Goal: Task Accomplishment & Management: Use online tool/utility

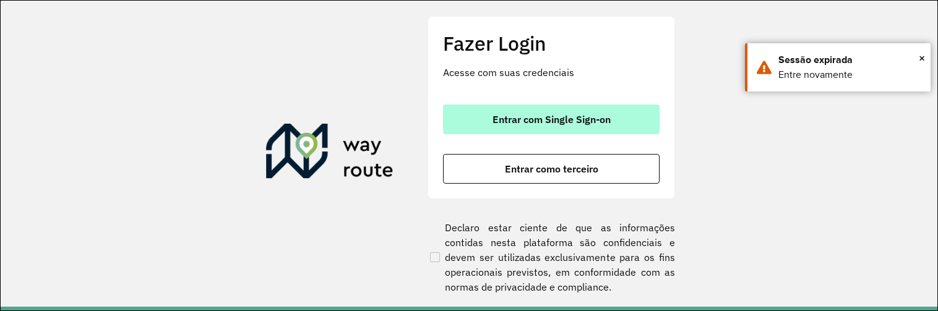
click at [559, 124] on span "Entrar com Single Sign-on" at bounding box center [551, 119] width 118 height 10
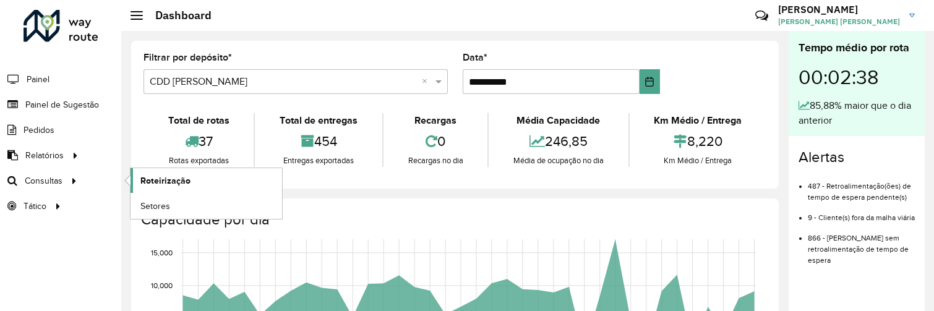
click at [139, 178] on link "Roteirização" at bounding box center [207, 180] width 152 height 25
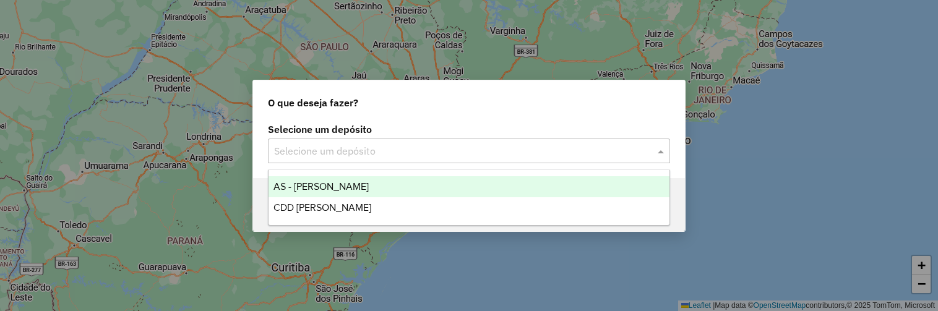
click at [307, 149] on input "text" at bounding box center [456, 151] width 365 height 15
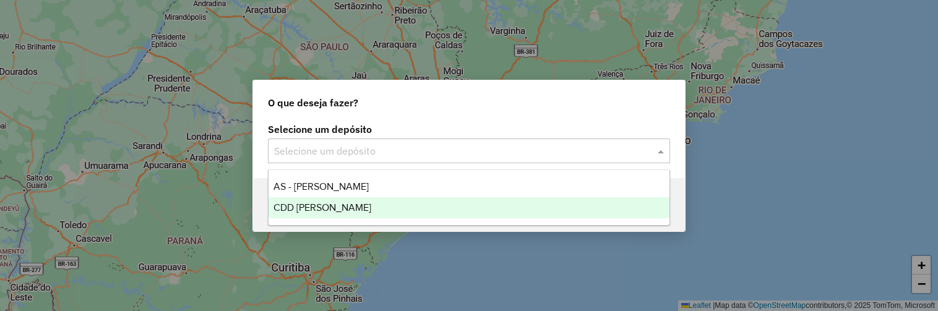
click at [322, 204] on span "CDD [PERSON_NAME]" at bounding box center [322, 207] width 98 height 11
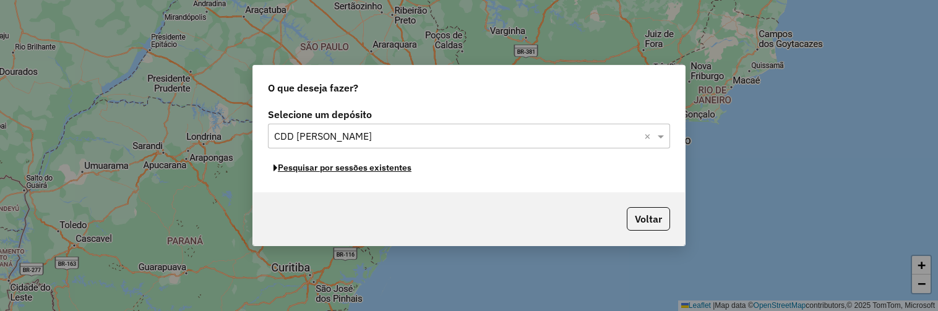
click at [404, 166] on button "Pesquisar por sessões existentes" at bounding box center [342, 167] width 149 height 19
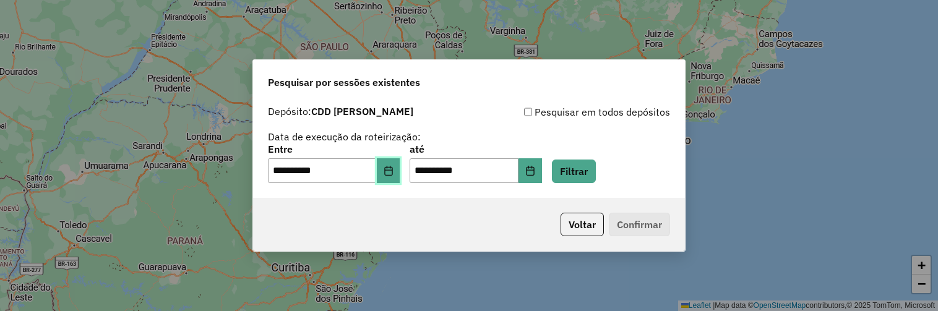
click at [400, 161] on button "Choose Date" at bounding box center [389, 170] width 24 height 25
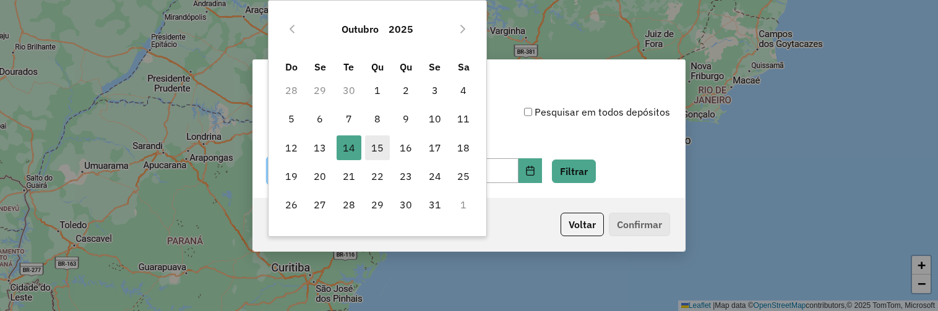
click at [378, 151] on span "15" at bounding box center [377, 147] width 25 height 25
type input "**********"
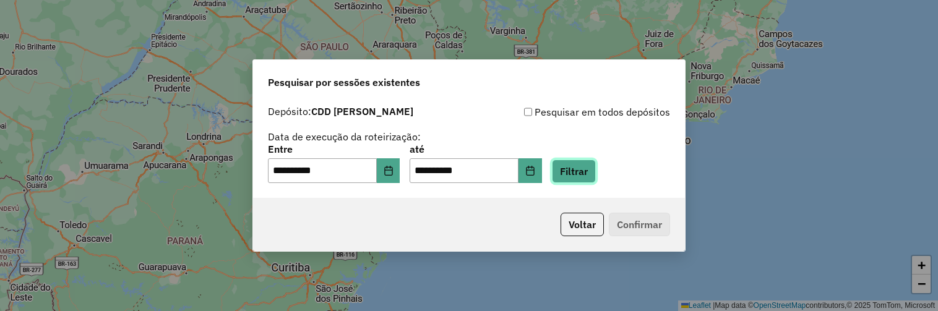
click at [573, 173] on button "Filtrar" at bounding box center [574, 172] width 44 height 24
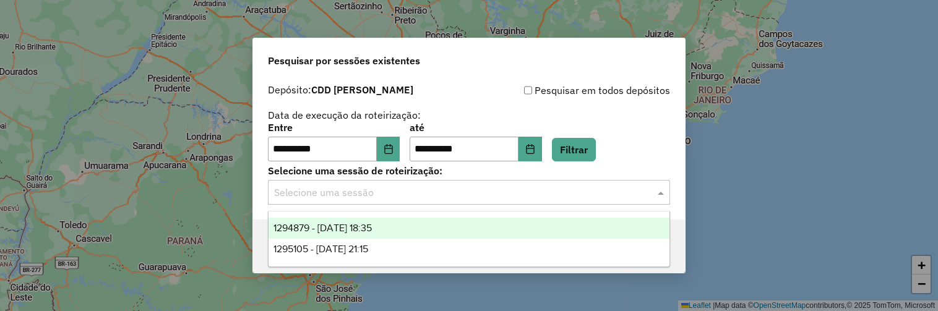
click at [476, 195] on input "text" at bounding box center [456, 193] width 365 height 15
click at [407, 230] on div "1294879 - 15/10/2025 18:35" at bounding box center [468, 228] width 401 height 21
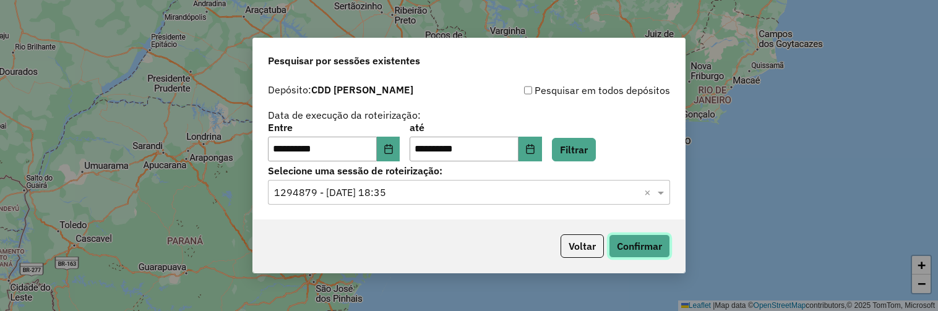
click at [623, 247] on button "Confirmar" at bounding box center [639, 246] width 61 height 24
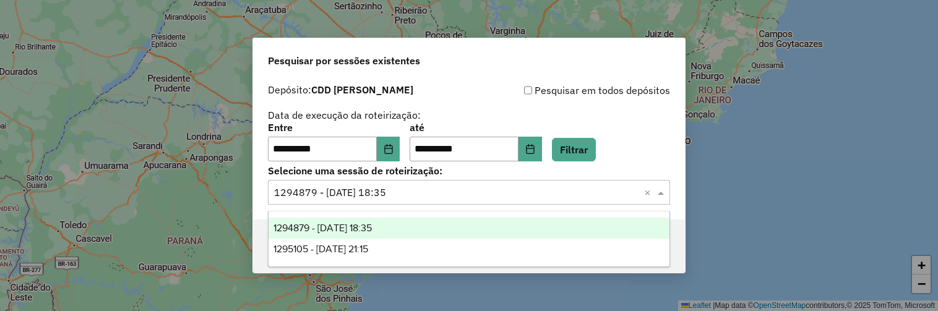
click at [424, 197] on input "text" at bounding box center [456, 193] width 365 height 15
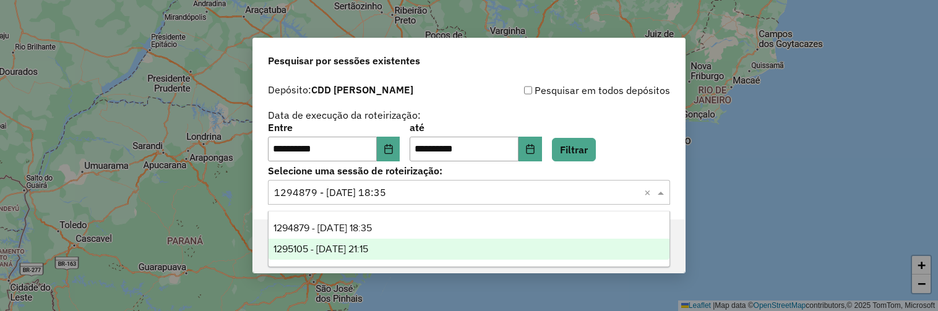
click at [418, 251] on div "1295105 - 15/10/2025 21:15" at bounding box center [468, 249] width 401 height 21
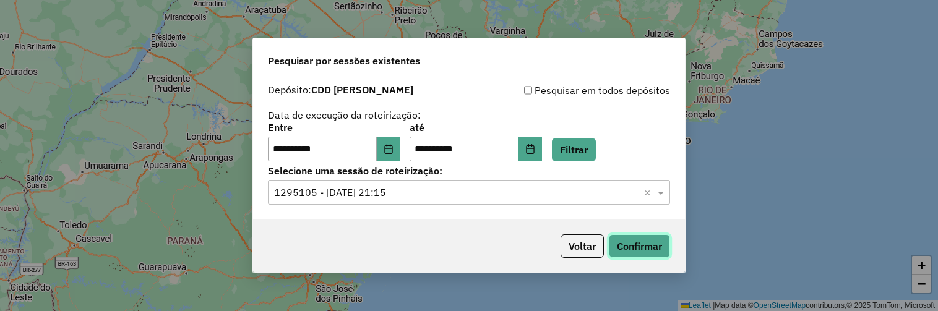
click at [622, 251] on button "Confirmar" at bounding box center [639, 246] width 61 height 24
click at [590, 155] on button "Filtrar" at bounding box center [574, 150] width 44 height 24
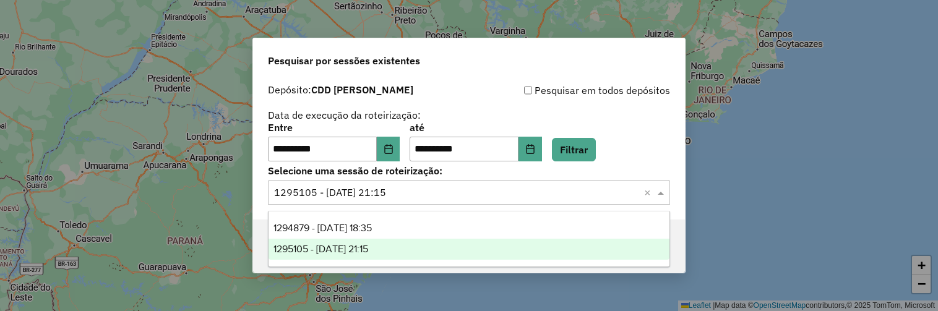
click at [558, 189] on input "text" at bounding box center [456, 193] width 365 height 15
click at [455, 245] on div "1295105 - 15/10/2025 21:15" at bounding box center [468, 249] width 401 height 21
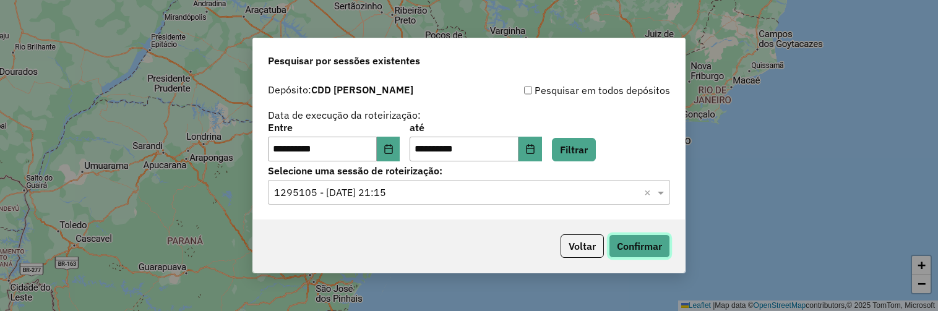
click at [635, 242] on button "Confirmar" at bounding box center [639, 246] width 61 height 24
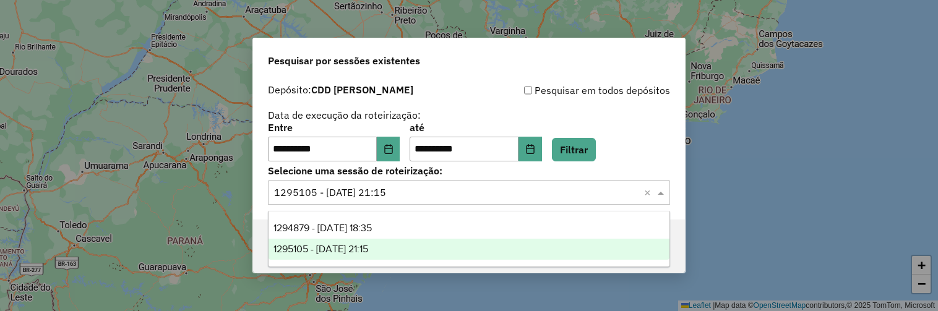
click at [429, 197] on input "text" at bounding box center [456, 193] width 365 height 15
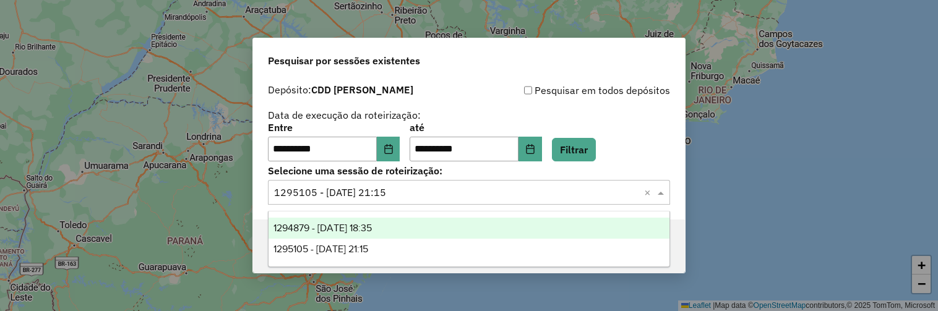
click at [426, 226] on div "1294879 - 15/10/2025 18:35" at bounding box center [468, 228] width 401 height 21
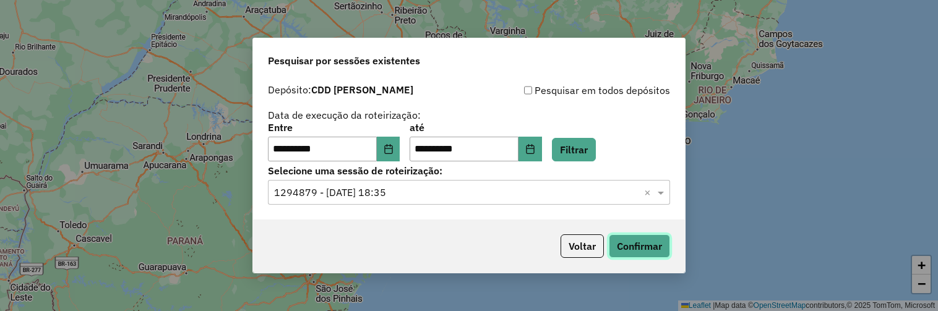
click at [622, 247] on button "Confirmar" at bounding box center [639, 246] width 61 height 24
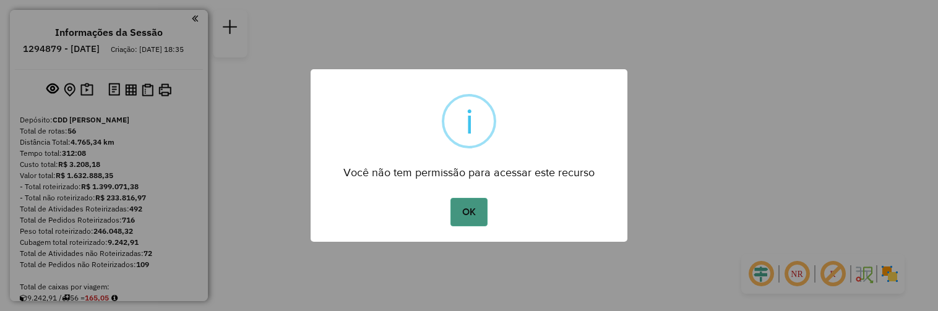
click at [466, 210] on button "OK" at bounding box center [468, 212] width 36 height 28
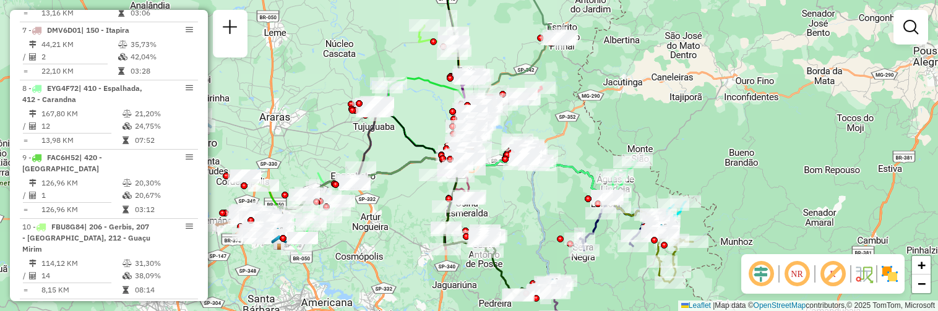
scroll to position [858, 0]
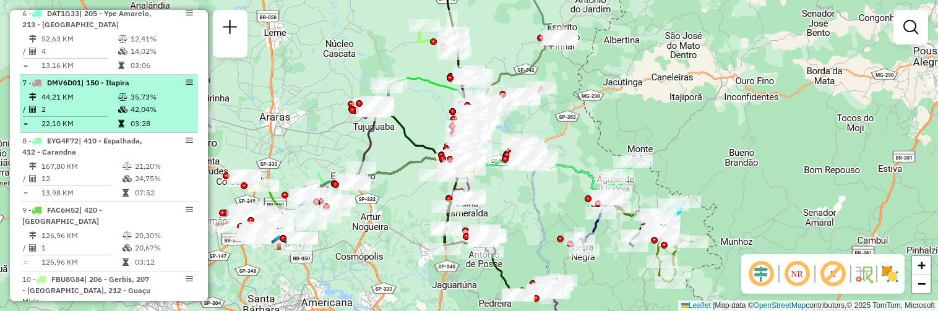
click at [186, 86] on em at bounding box center [189, 82] width 7 height 7
select select "**********"
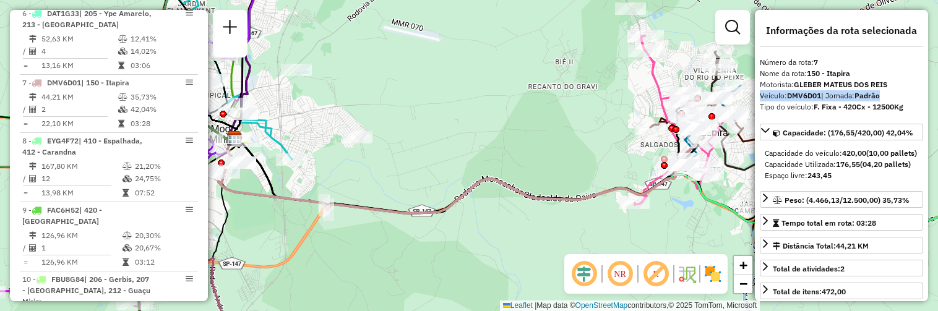
drag, startPoint x: 923, startPoint y: 82, endPoint x: 924, endPoint y: 88, distance: 6.2
click at [924, 88] on div "**********" at bounding box center [841, 155] width 173 height 291
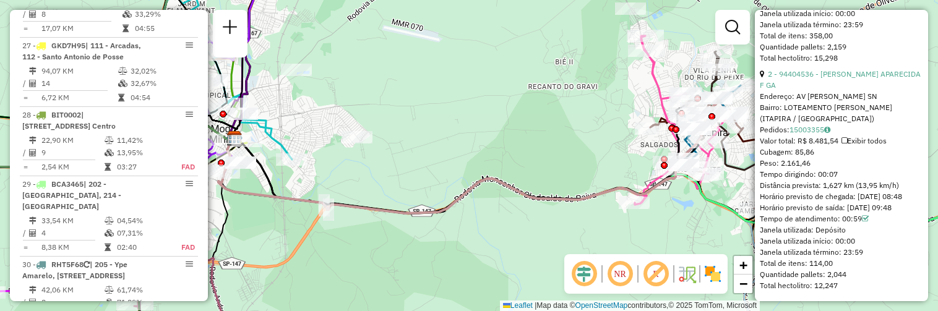
scroll to position [2360, 0]
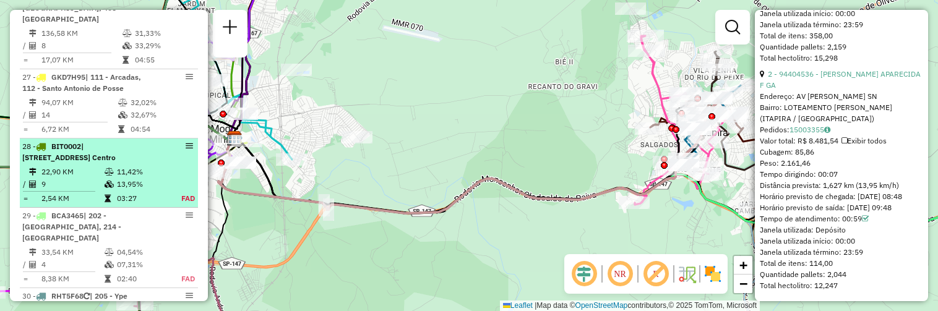
click at [116, 144] on span "| 202 - Jardim Santa Monica III, 213 - Mogi Guaçu Centro" at bounding box center [68, 152] width 93 height 20
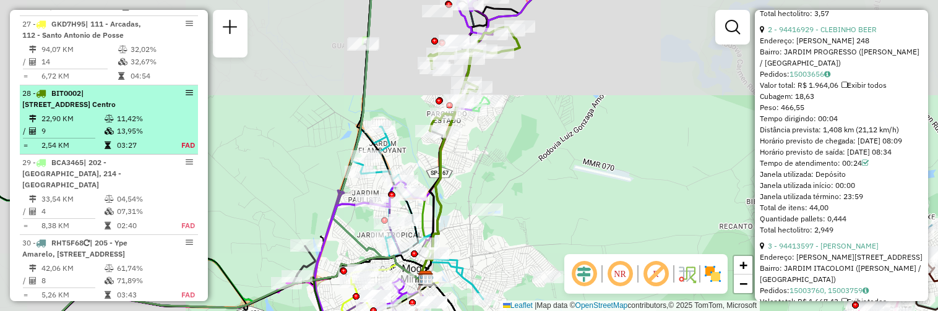
scroll to position [2478, 0]
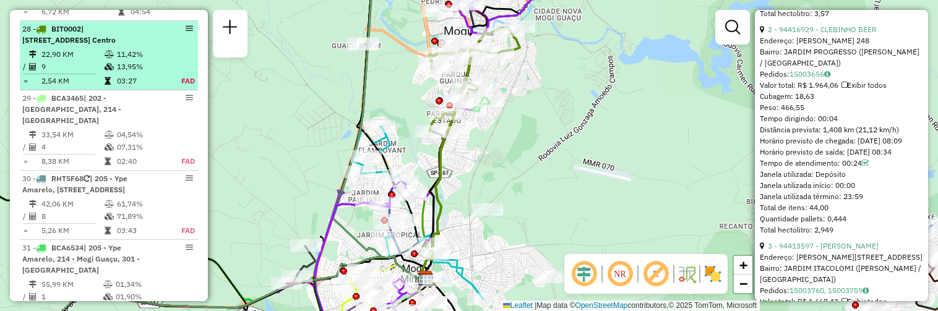
click at [155, 40] on div "28 - BIT0002 | 202 - Jardim Santa Monica III, 213 - Mogi Guaçu Centro" at bounding box center [108, 35] width 173 height 22
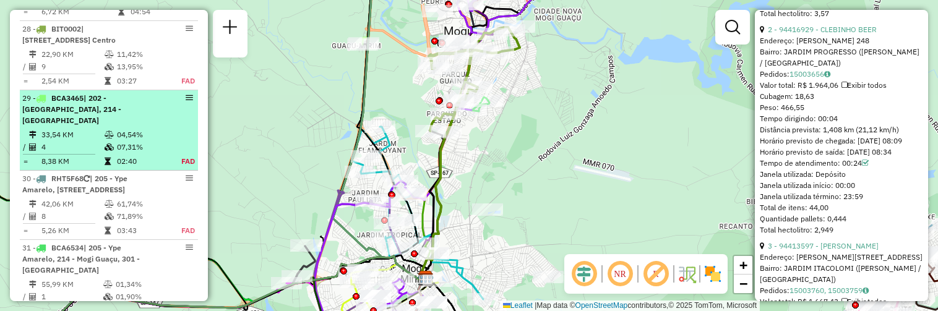
click at [166, 109] on div "29 - BCA3465 | 202 - Jardim Santa Monica III, 214 - Mogi Guaçu" at bounding box center [108, 109] width 173 height 33
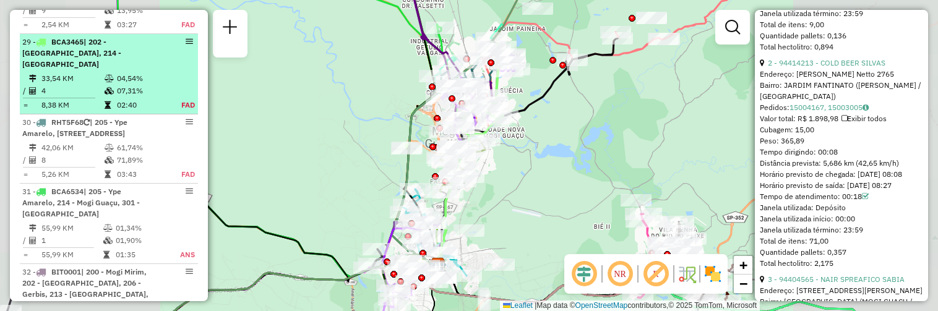
scroll to position [2558, 0]
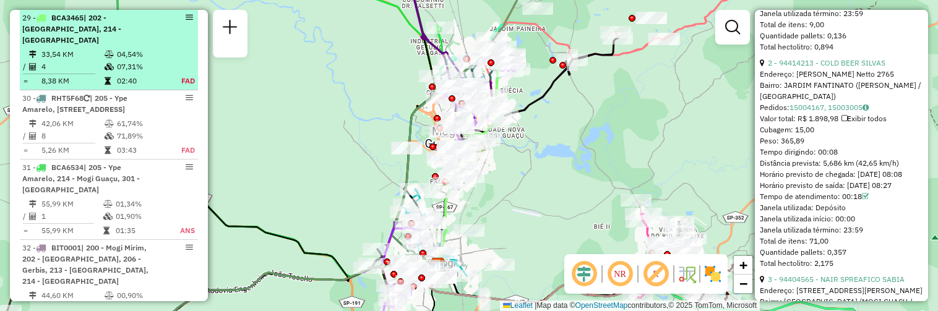
click at [180, 48] on table "33,54 KM 04,54% / 4 07,31% = 8,38 KM 02:40 FAD" at bounding box center [108, 67] width 173 height 39
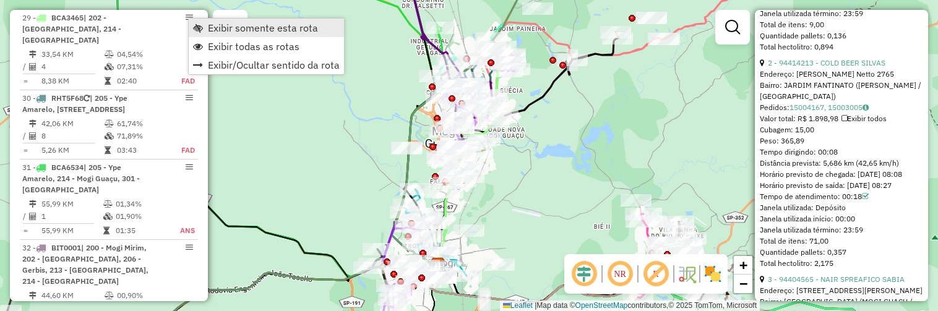
click at [201, 24] on span "Exibir somente esta rota" at bounding box center [198, 28] width 10 height 10
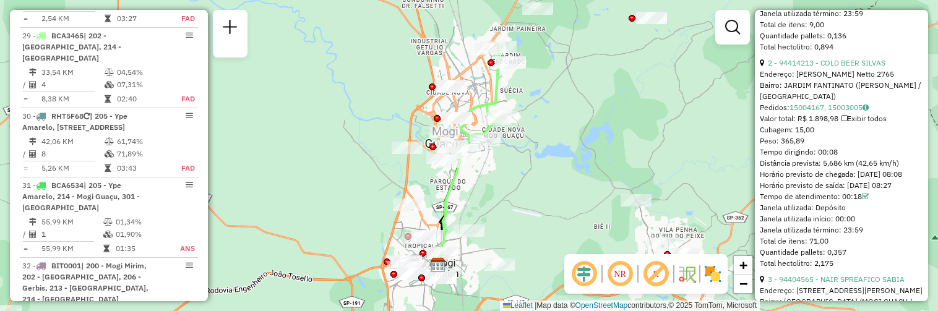
scroll to position [2519, 0]
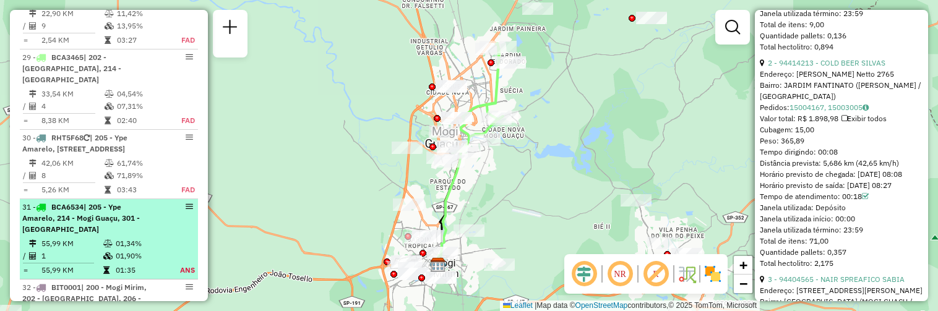
click at [150, 221] on div "31 - BCA6534 | 205 - Ype Amarelo, 214 - Mogi Guaçu, 301 - Conchal" at bounding box center [108, 218] width 173 height 33
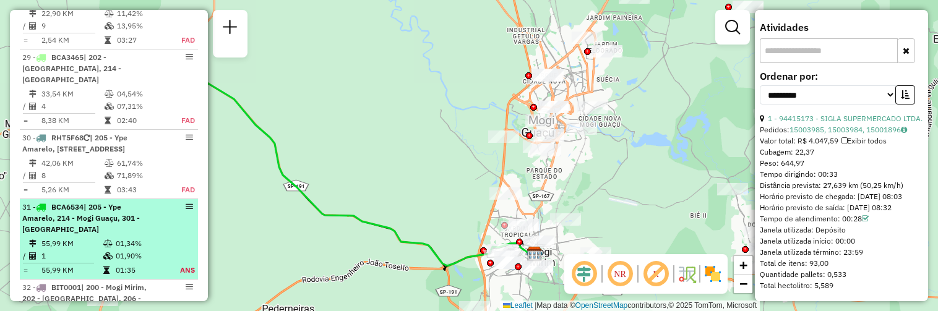
scroll to position [396, 0]
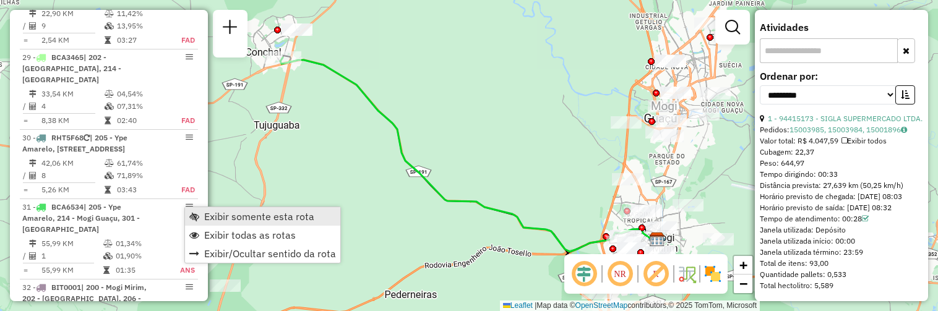
click at [204, 218] on span "Exibir somente esta rota" at bounding box center [259, 217] width 110 height 10
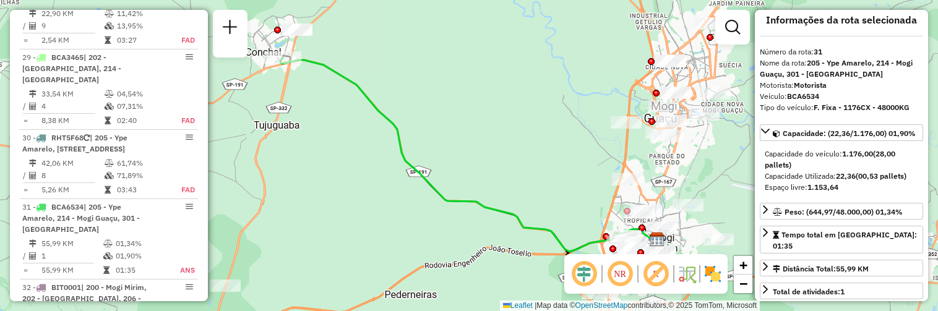
scroll to position [9, 0]
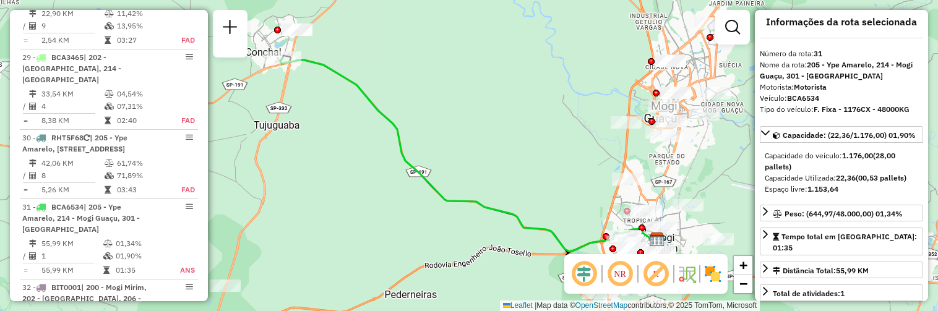
click at [203, 175] on div "Informações da Sessão 1294879 - 15/10/2025 Criação: 14/10/2025 18:35 Depósito: …" at bounding box center [109, 155] width 198 height 291
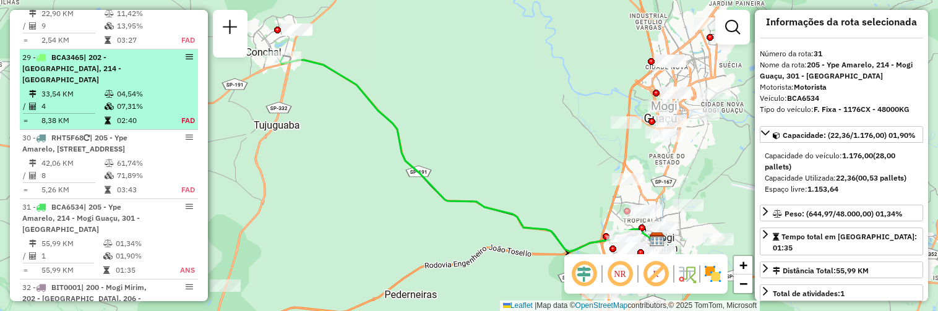
click at [71, 61] on span "BCA3465" at bounding box center [67, 57] width 32 height 9
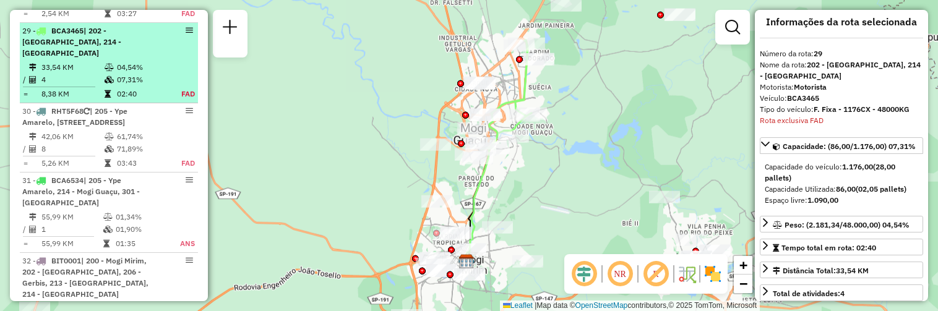
scroll to position [2558, 0]
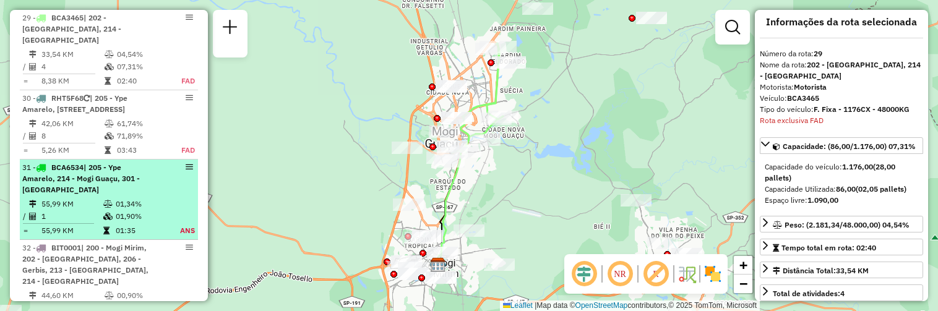
click at [102, 176] on span "| 205 - Ype Amarelo, 214 - Mogi Guaçu, 301 - Conchal" at bounding box center [81, 179] width 118 height 32
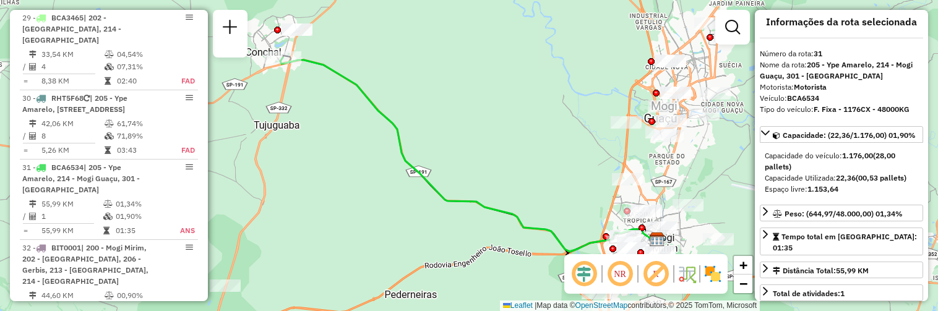
click at [844, 109] on strong "F. Fixa - 1176CX - 48000KG" at bounding box center [861, 109] width 96 height 9
click at [885, 107] on strong "F. Fixa - 1176CX - 48000KG" at bounding box center [861, 109] width 96 height 9
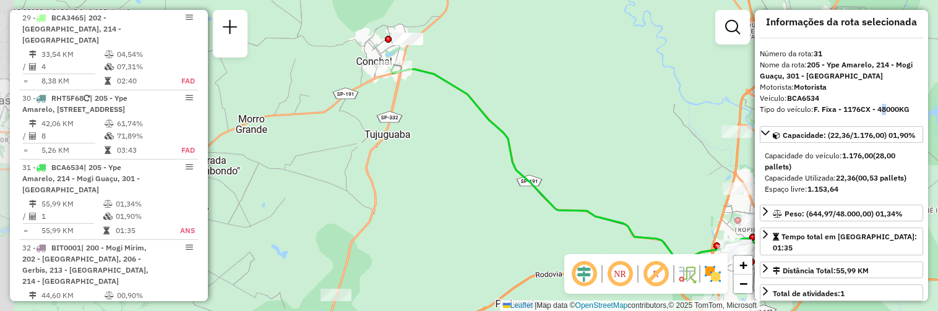
drag, startPoint x: 403, startPoint y: 165, endPoint x: 513, endPoint y: 172, distance: 110.4
click at [513, 172] on icon at bounding box center [579, 164] width 377 height 194
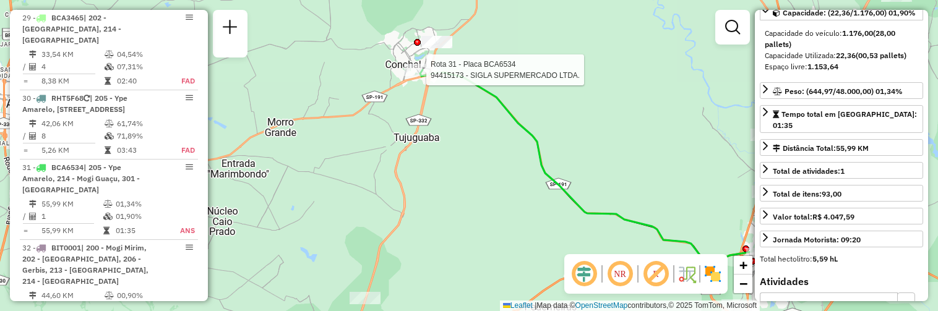
scroll to position [128, 0]
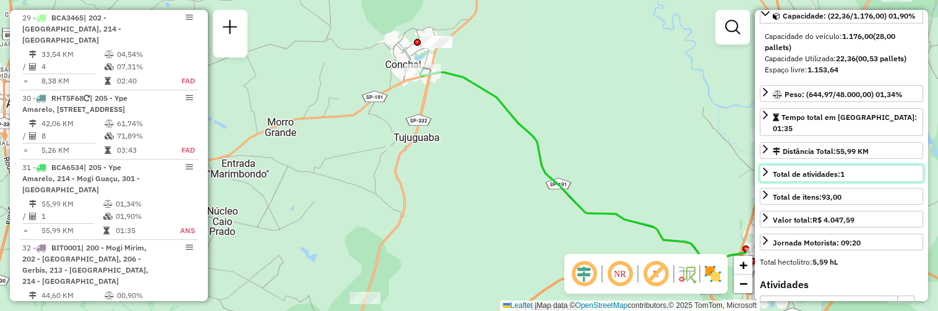
click at [818, 169] on span "Total de atividades: 1" at bounding box center [809, 173] width 72 height 9
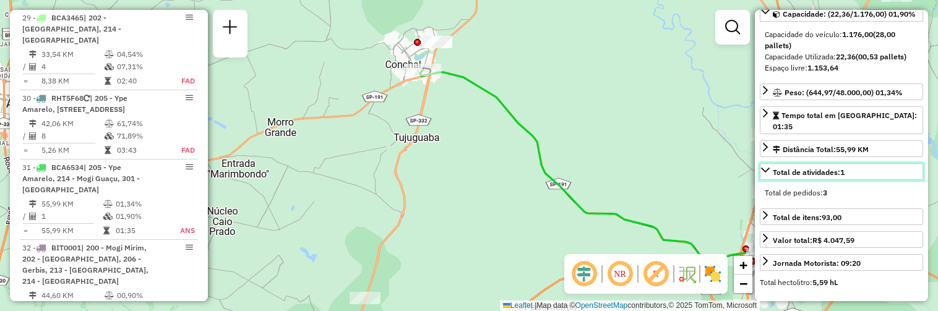
scroll to position [0, 0]
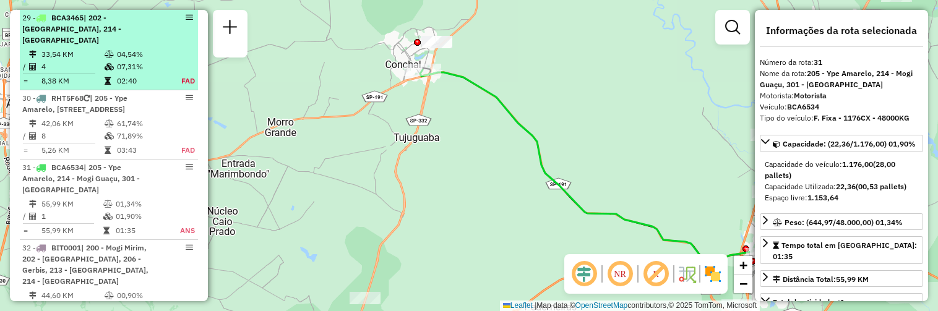
click at [151, 48] on td "04,54%" at bounding box center [141, 54] width 51 height 12
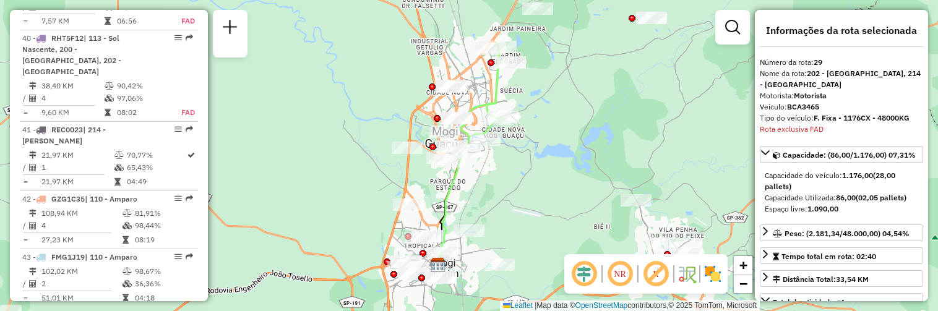
scroll to position [3292, 0]
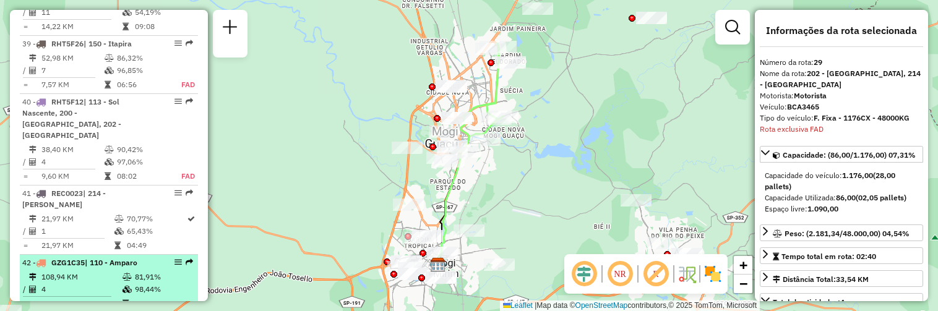
click at [148, 271] on td "81,91%" at bounding box center [163, 277] width 59 height 12
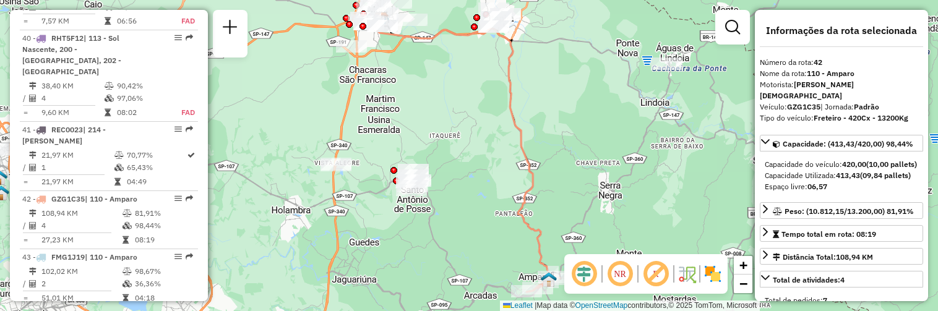
scroll to position [3366, 0]
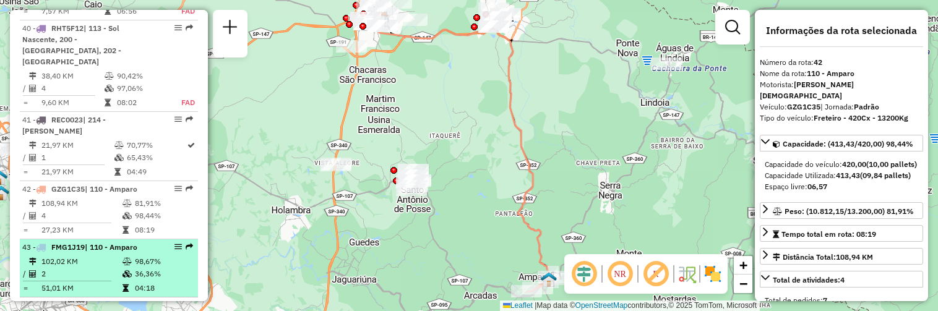
click at [152, 239] on li "43 - FMG1J19 | 110 - Amparo 102,02 KM 98,67% / 2 36,36% = 51,01 KM 04:18" at bounding box center [109, 268] width 178 height 58
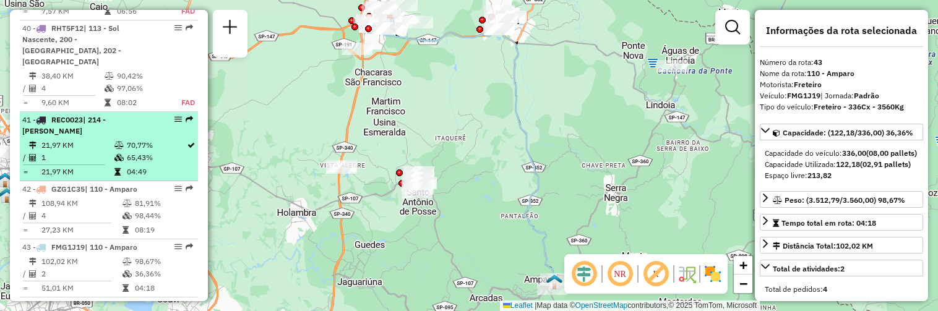
click at [152, 114] on div "41 - REC0023 | 214 - Mogi Guaçu" at bounding box center [108, 125] width 173 height 22
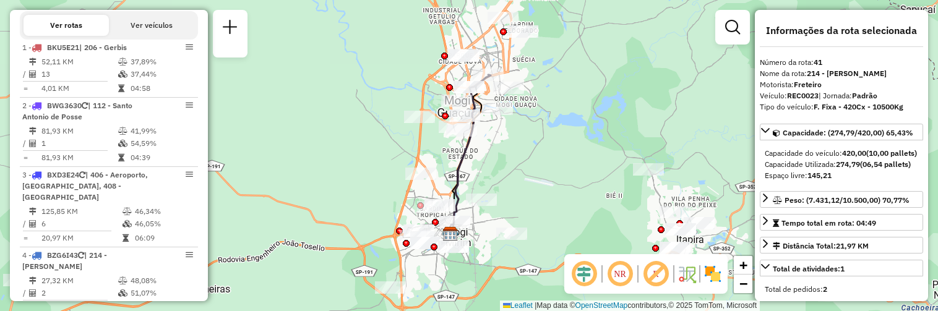
scroll to position [476, 0]
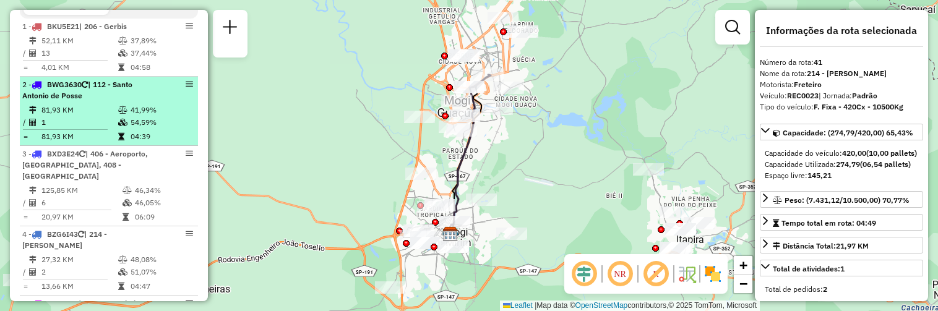
click at [132, 100] on span "| 112 - Santo Antonio de Posse" at bounding box center [77, 90] width 110 height 20
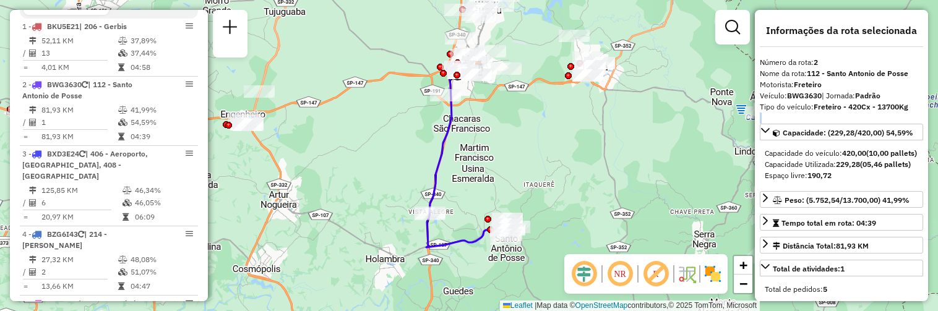
drag, startPoint x: 923, startPoint y: 113, endPoint x: 920, endPoint y: 127, distance: 15.2
click at [920, 127] on div "**********" at bounding box center [841, 155] width 173 height 291
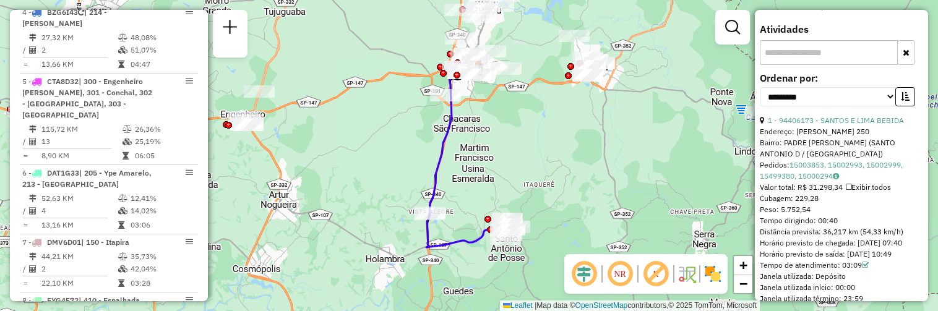
scroll to position [719, 0]
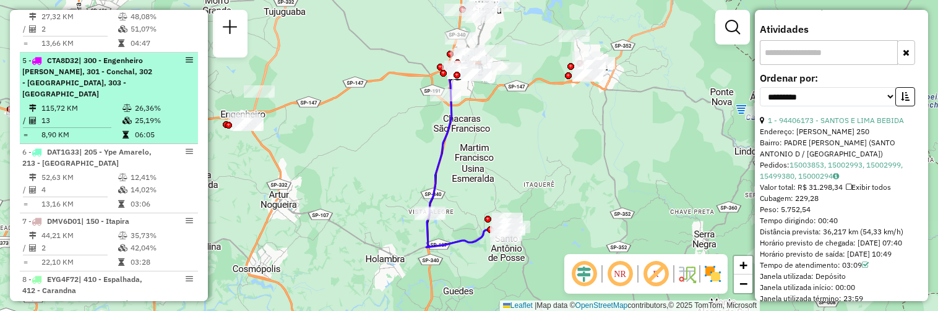
click at [125, 87] on div "5 - CTA8D32 | 300 - Engenheiro Coelho, 301 - Conchal, 302 - Tujuguaba, 303 - Ci…" at bounding box center [87, 77] width 131 height 45
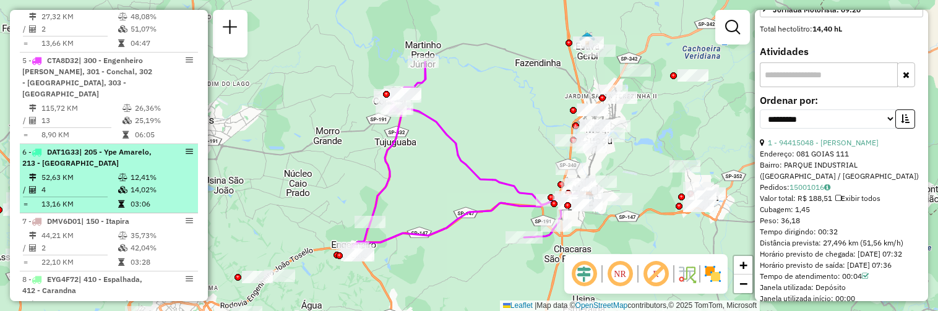
click at [158, 191] on li "6 - DAT1G33 | 205 - Ype Amarelo, 213 - Mogi Guaçu Centro 52,63 KM 12,41% / 4 14…" at bounding box center [109, 178] width 178 height 69
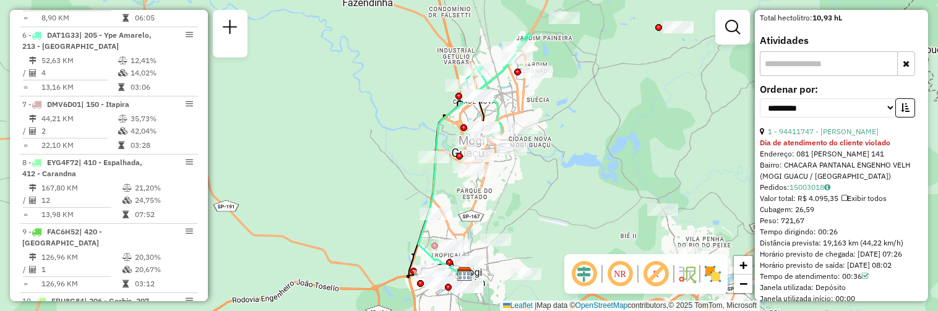
scroll to position [847, 0]
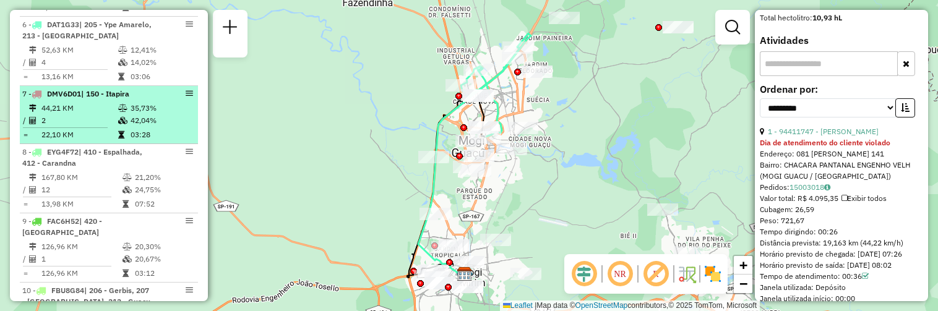
click at [125, 112] on icon at bounding box center [122, 108] width 9 height 7
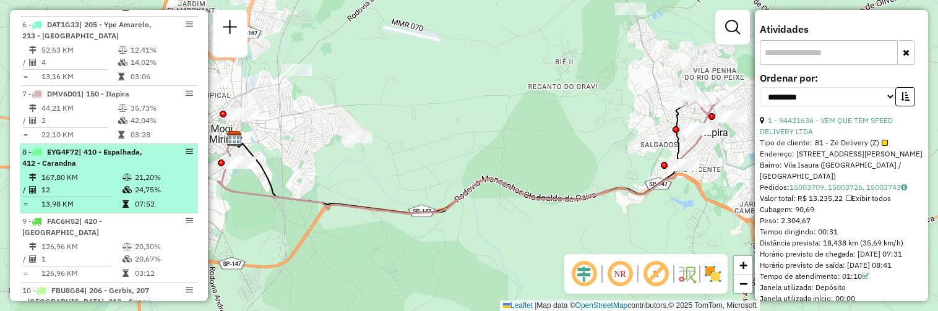
click at [153, 184] on td "21,20%" at bounding box center [163, 177] width 59 height 12
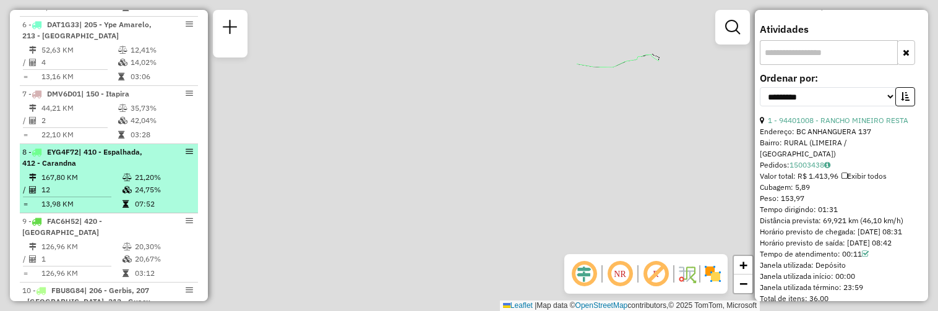
scroll to position [406, 0]
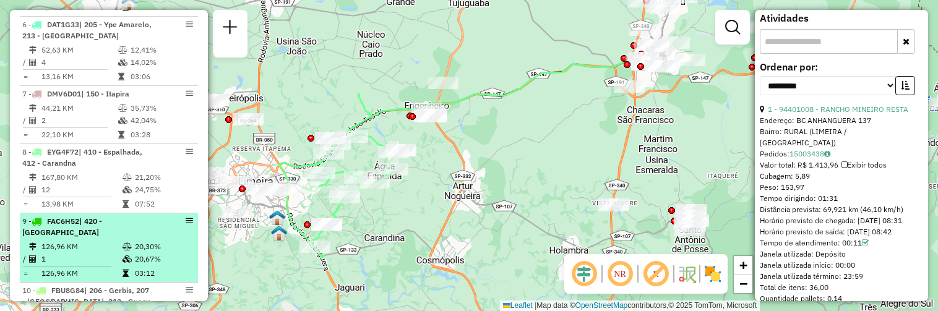
click at [144, 238] on div "9 - FAC6H52 | 420 - Cordeirópolis" at bounding box center [87, 227] width 131 height 22
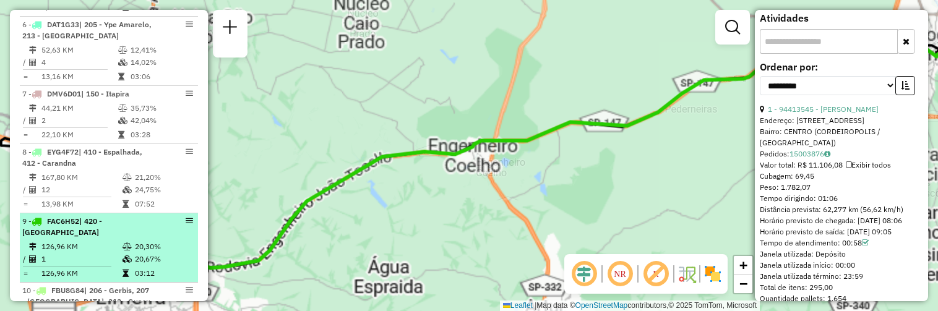
scroll to position [384, 0]
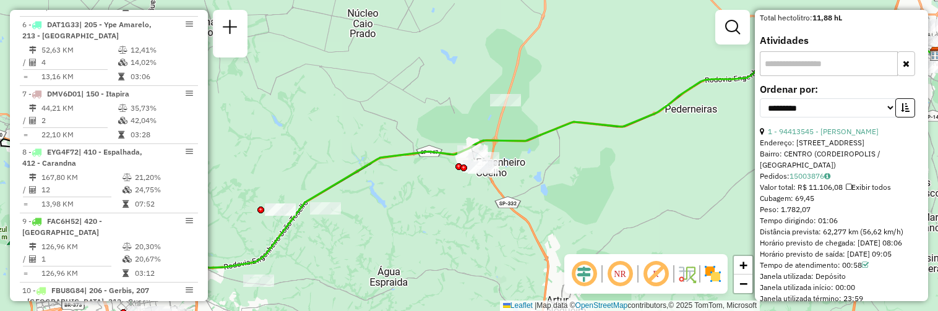
click at [206, 71] on div "Informações da Sessão 1294879 - 15/10/2025 Criação: 14/10/2025 18:35 Depósito: …" at bounding box center [109, 155] width 198 height 291
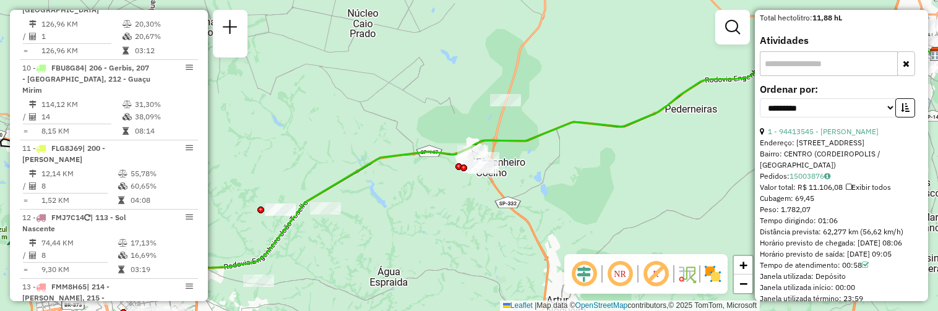
scroll to position [1091, 0]
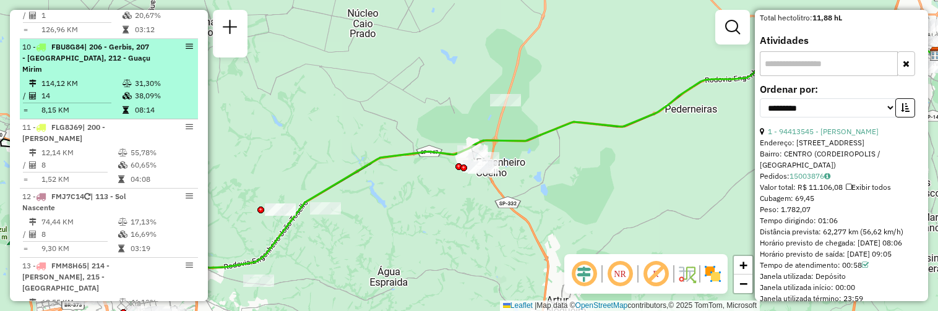
click at [143, 75] on div "10 - FBU8G84 | 206 - Gerbis, 207 - Chácara Alvorada, 212 - Guaçu Mirim" at bounding box center [87, 57] width 131 height 33
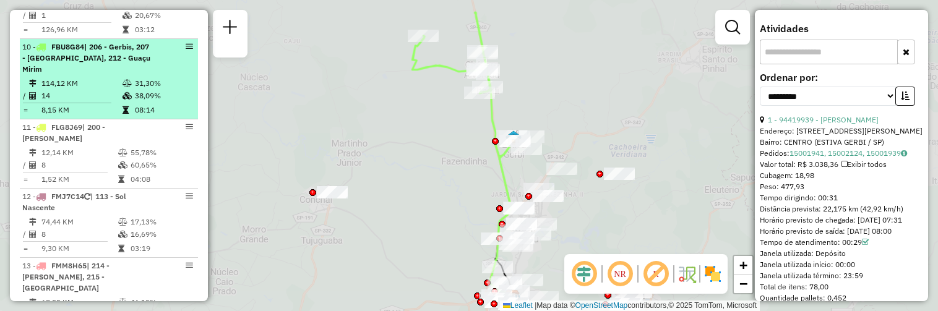
scroll to position [384, 0]
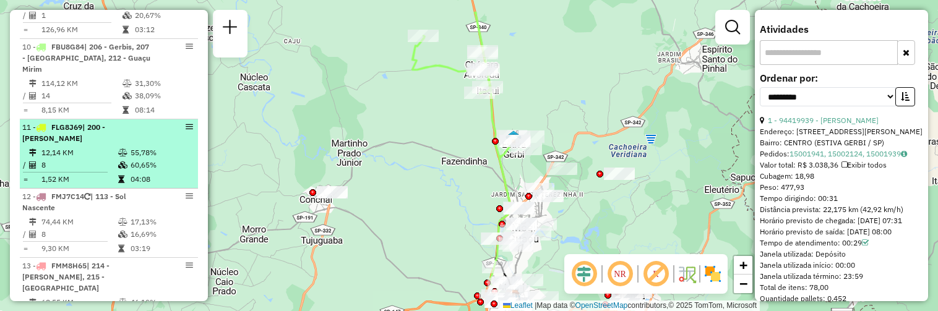
click at [158, 159] on td "55,78%" at bounding box center [161, 153] width 62 height 12
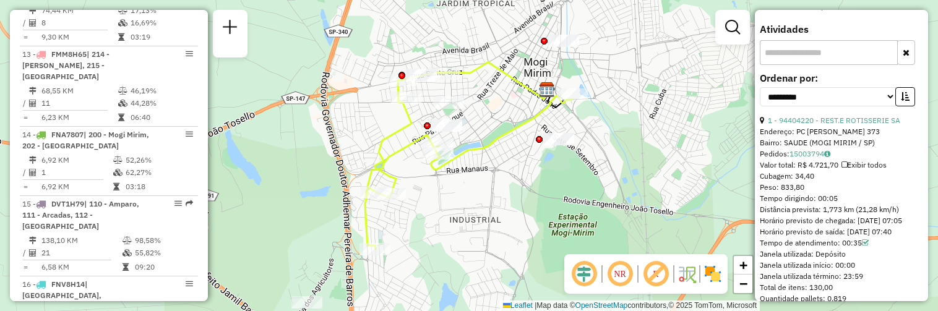
scroll to position [1313, 0]
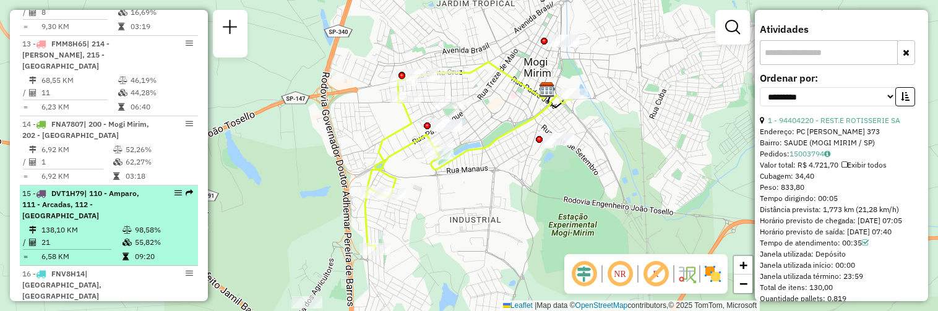
click at [90, 214] on div "15 - DVT1H79 | 110 - Amparo, 111 - Arcadas, 112 - Santo Antonio de Posse" at bounding box center [87, 204] width 131 height 33
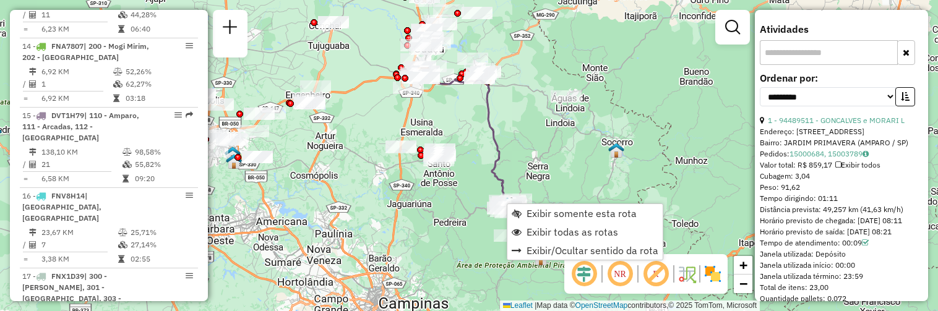
scroll to position [1488, 0]
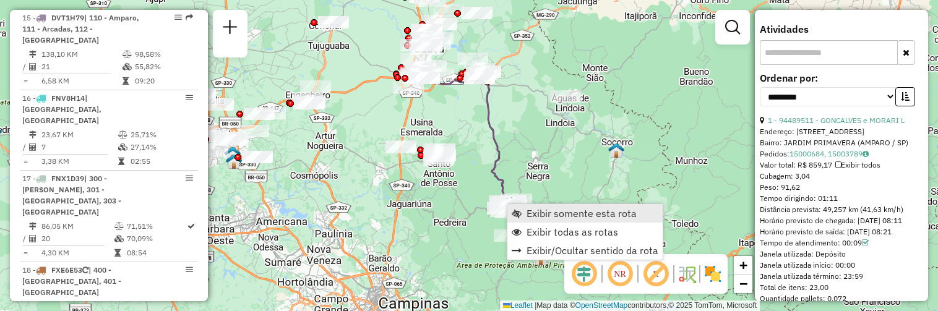
click at [521, 209] on link "Exibir somente esta rota" at bounding box center [584, 213] width 155 height 19
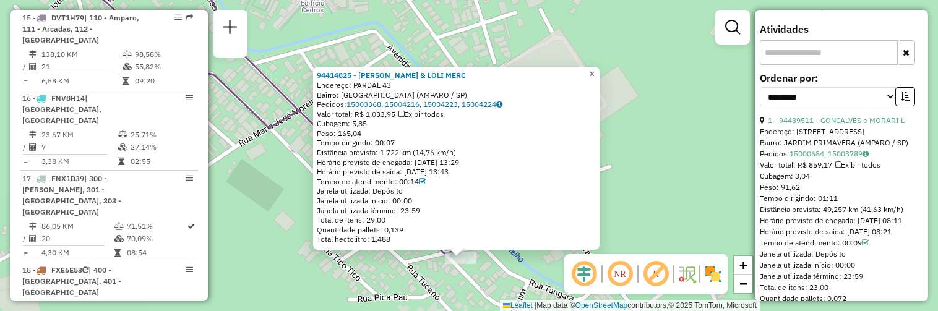
click at [594, 69] on span "×" at bounding box center [592, 74] width 6 height 11
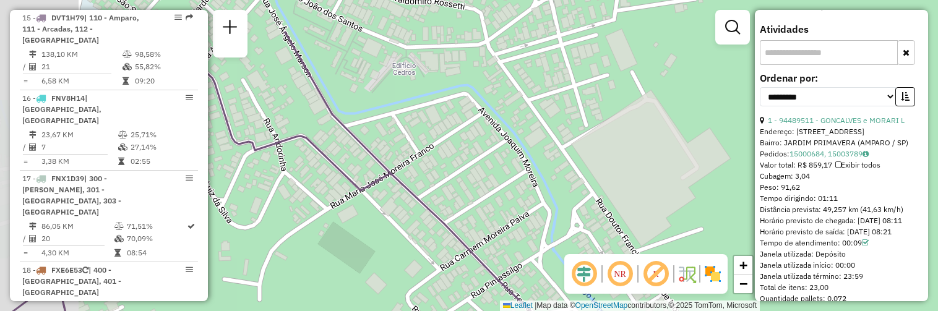
drag, startPoint x: 456, startPoint y: 175, endPoint x: 546, endPoint y: 242, distance: 112.7
click at [546, 242] on div "Janela de atendimento Grade de atendimento Capacidade Transportadoras Veículos …" at bounding box center [469, 155] width 938 height 311
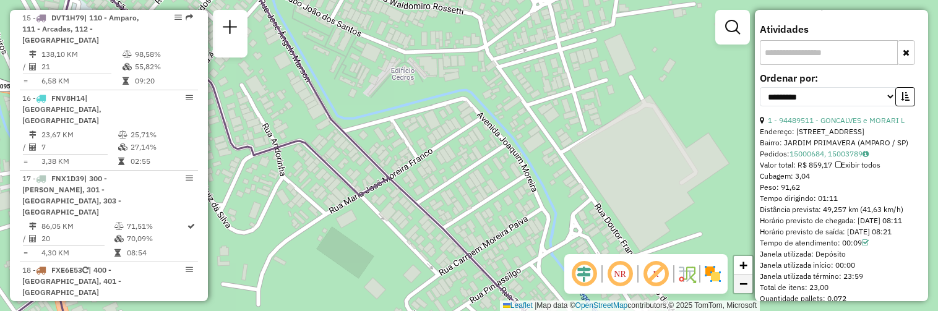
click at [744, 280] on span "−" at bounding box center [743, 283] width 8 height 15
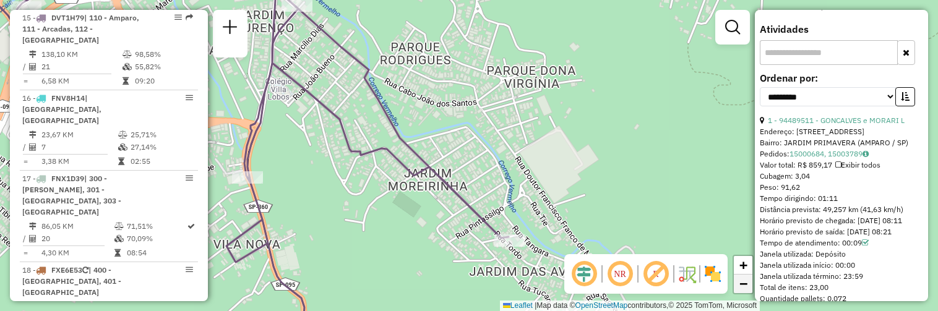
click at [744, 280] on span "−" at bounding box center [743, 283] width 8 height 15
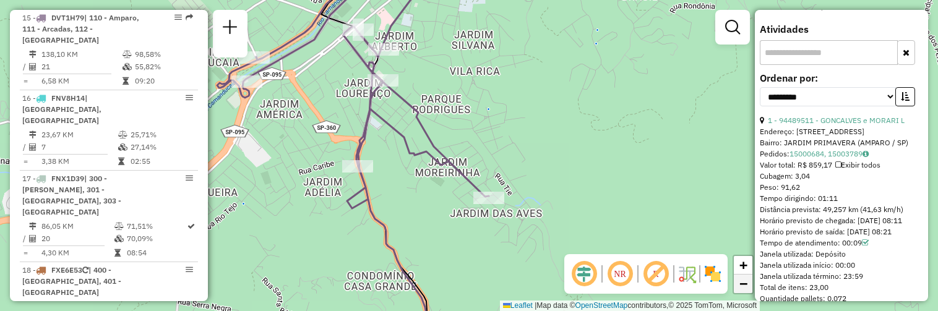
click at [744, 280] on span "−" at bounding box center [743, 283] width 8 height 15
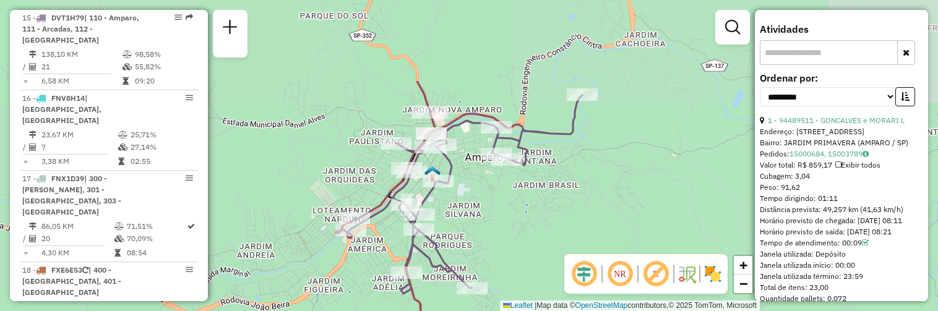
drag, startPoint x: 641, startPoint y: 122, endPoint x: 633, endPoint y: 230, distance: 108.5
click at [633, 230] on div "Janela de atendimento Grade de atendimento Capacidade Transportadoras Veículos …" at bounding box center [469, 155] width 938 height 311
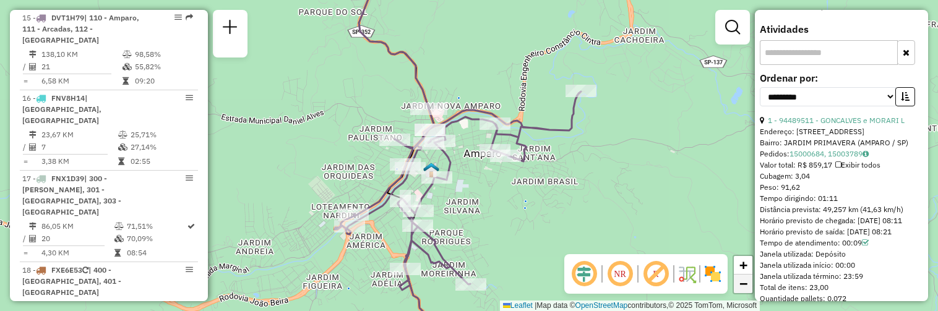
click at [739, 281] on span "−" at bounding box center [743, 283] width 8 height 15
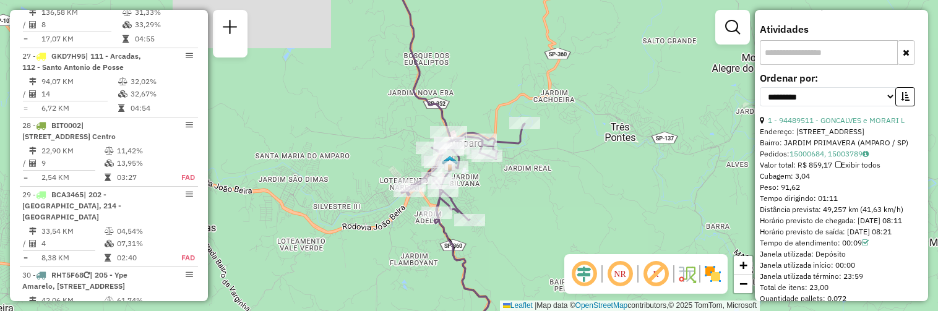
scroll to position [2361, 0]
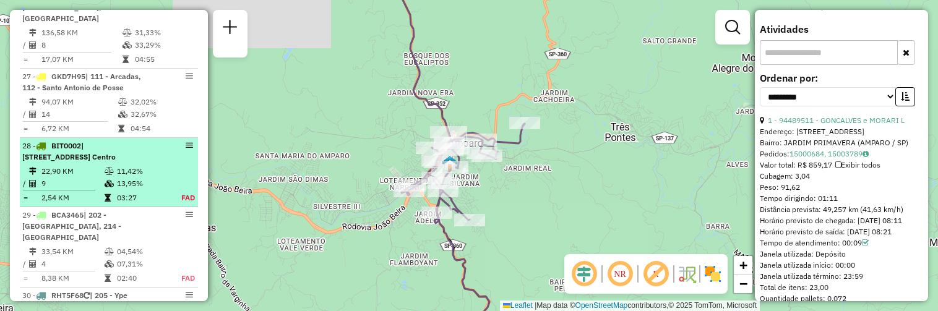
click at [133, 140] on div "28 - BIT0002 | 202 - Jardim Santa Monica III, 213 - Mogi Guaçu Centro" at bounding box center [87, 151] width 131 height 22
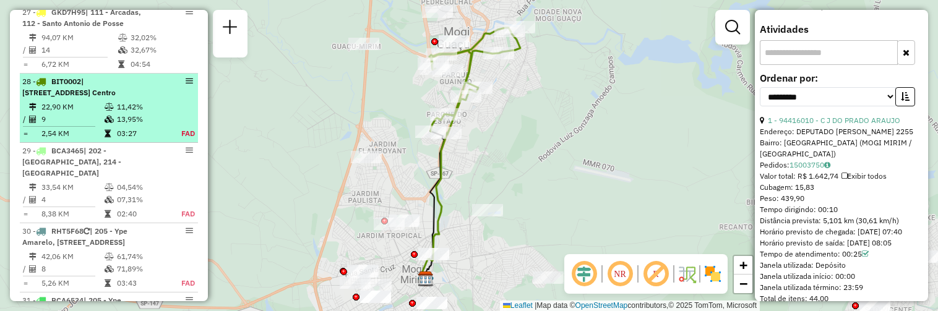
scroll to position [2478, 0]
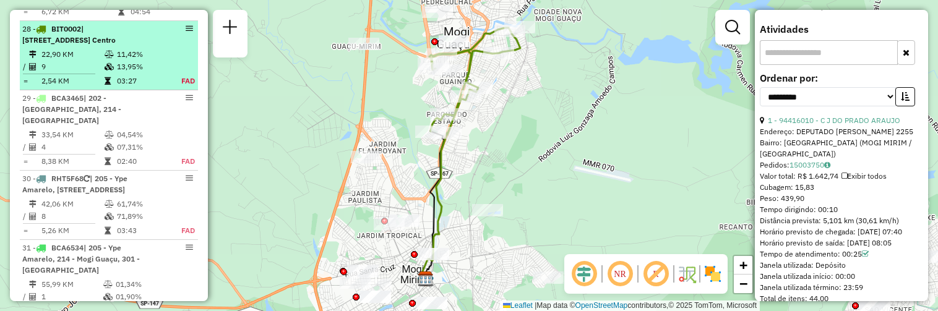
click at [156, 56] on td "11,42%" at bounding box center [141, 54] width 51 height 12
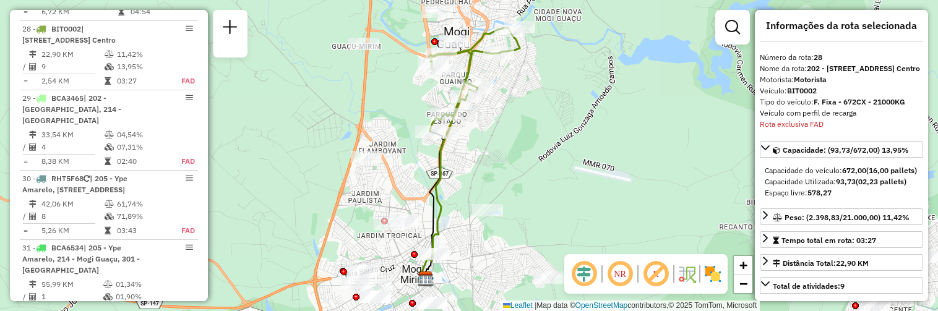
scroll to position [0, 0]
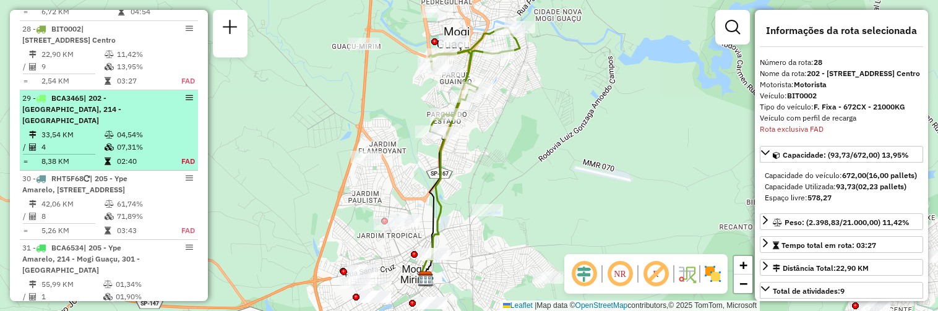
click at [153, 129] on td "04,54%" at bounding box center [141, 135] width 51 height 12
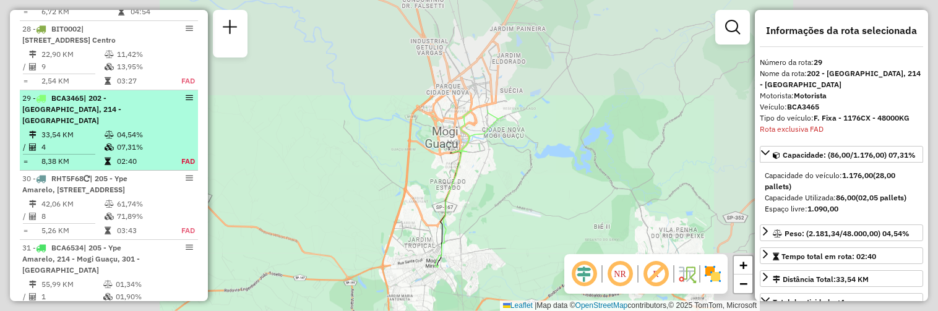
scroll to position [2558, 0]
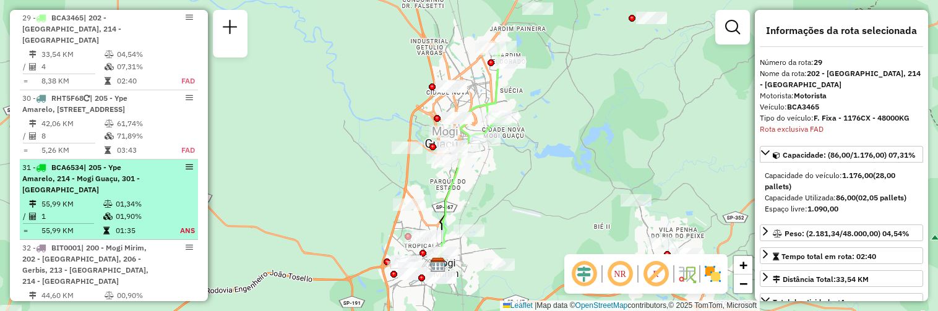
click at [153, 187] on div "31 - BCA6534 | 205 - Ype Amarelo, 214 - Mogi Guaçu, 301 - Conchal" at bounding box center [108, 178] width 173 height 33
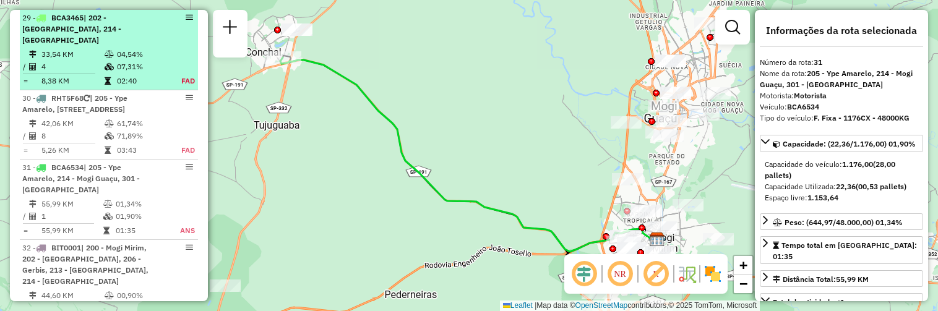
drag, startPoint x: 163, startPoint y: 90, endPoint x: 148, endPoint y: 54, distance: 39.4
click at [148, 54] on ul "1 - BKU5E21 | 206 - Gerbis 52,11 KM 37,89% / 13 37,44% = 4,01 KM 04:58 2 - BWG3…" at bounding box center [109, 94] width 178 height 4314
click at [148, 61] on td "07,31%" at bounding box center [141, 67] width 51 height 12
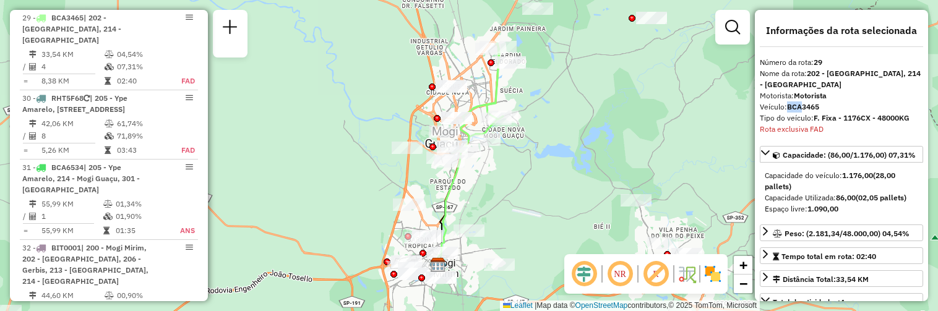
drag, startPoint x: 802, startPoint y: 107, endPoint x: 787, endPoint y: 108, distance: 15.5
click at [787, 108] on div "Veículo: BCA3465" at bounding box center [841, 106] width 163 height 11
copy div "BCA"
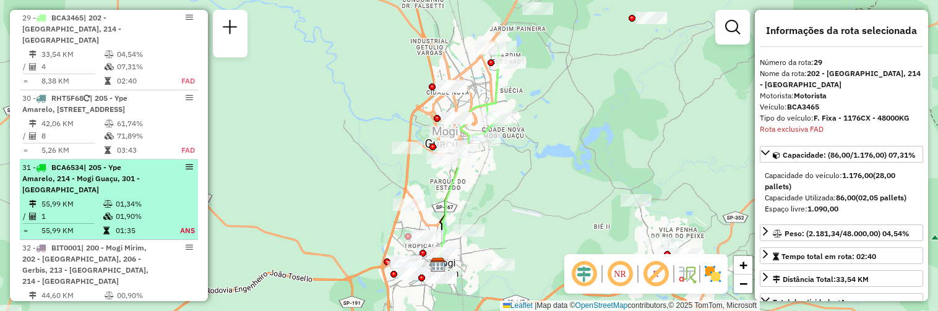
click at [127, 192] on div "31 - BCA6534 | 205 - Ype Amarelo, 214 - Mogi Guaçu, 301 - Conchal" at bounding box center [87, 178] width 131 height 33
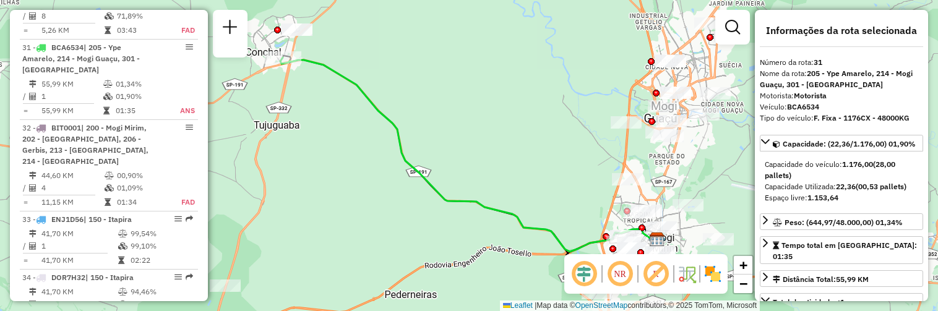
scroll to position [2688, 0]
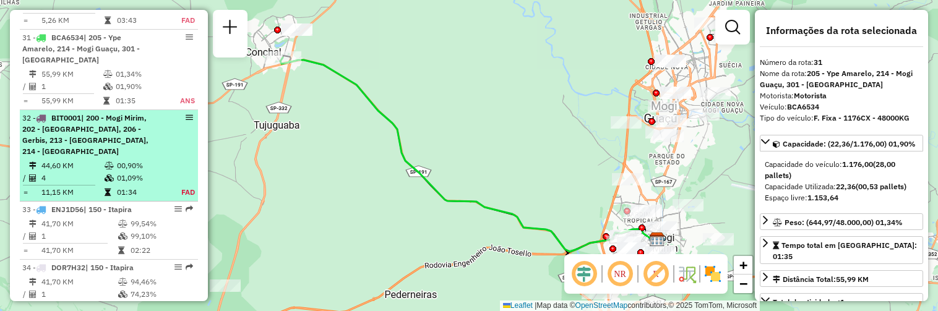
click at [164, 148] on div "32 - BIT0001 | 200 - Mogi Mirim, 202 - Jardim Santa Monica III, 206 - Gerbis, 2…" at bounding box center [108, 135] width 173 height 45
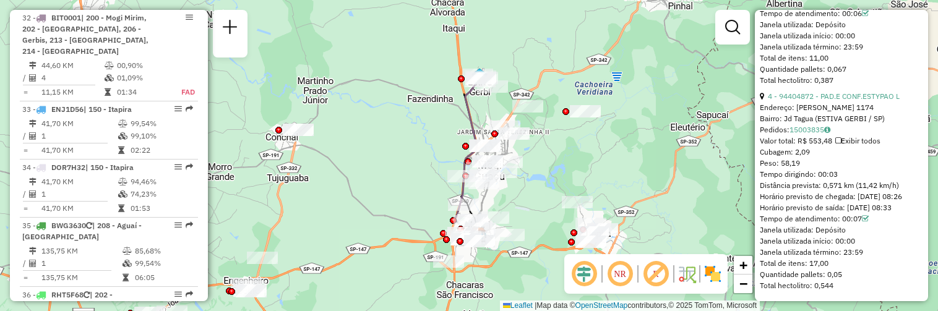
scroll to position [1113, 0]
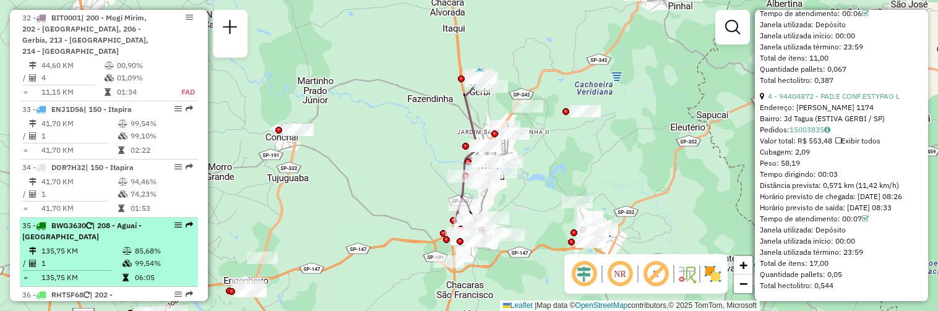
click at [152, 233] on div "35 - BWG3630 | 208 - Aguaí - Aguas da Prata" at bounding box center [108, 231] width 173 height 22
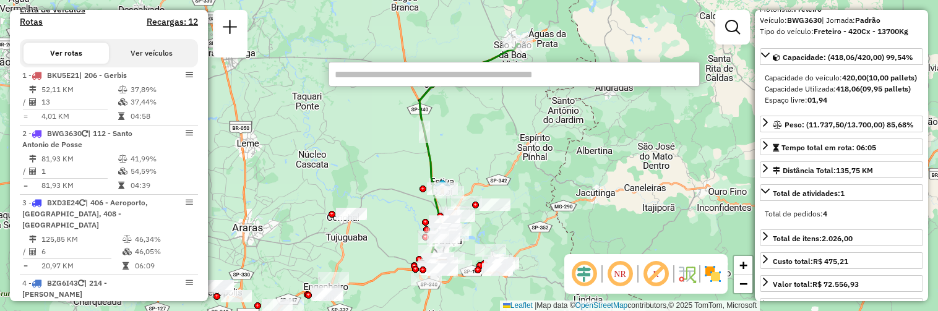
scroll to position [2858, 0]
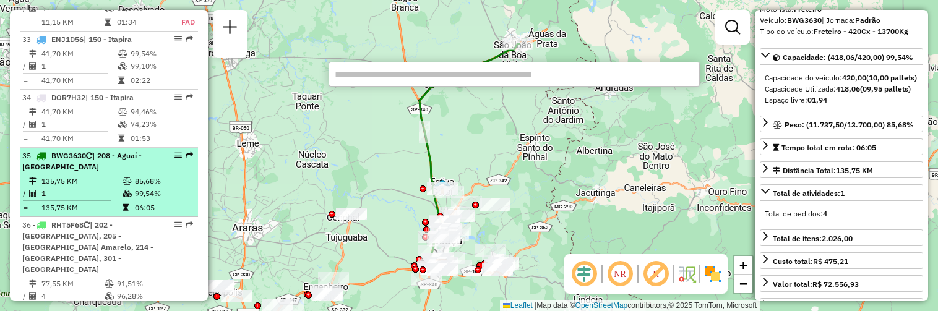
click at [162, 166] on div "35 - BWG3630 | 208 - Aguaí - Aguas da Prata" at bounding box center [108, 161] width 173 height 22
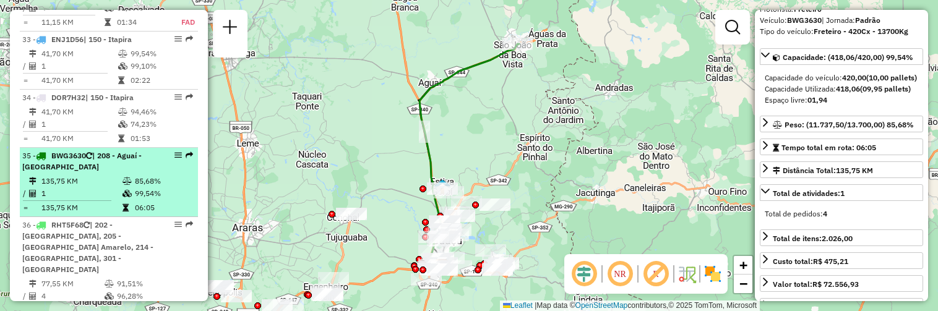
drag, startPoint x: 162, startPoint y: 166, endPoint x: 176, endPoint y: 156, distance: 17.2
click at [176, 156] on div "35 - BWG3630 | 208 - Aguaí - Aguas da Prata" at bounding box center [108, 161] width 173 height 22
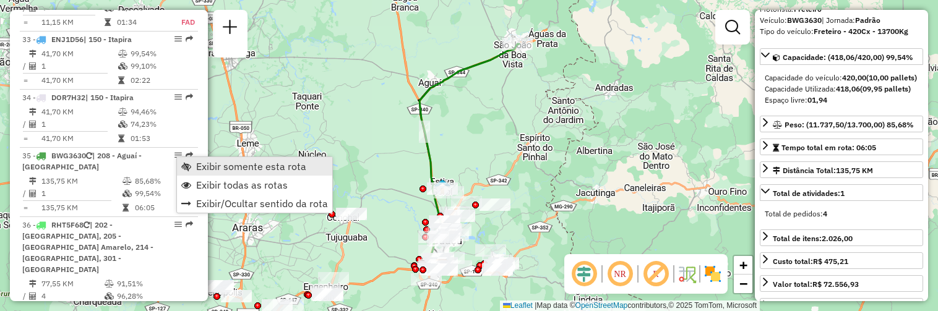
click at [190, 163] on span "Exibir somente esta rota" at bounding box center [186, 166] width 10 height 10
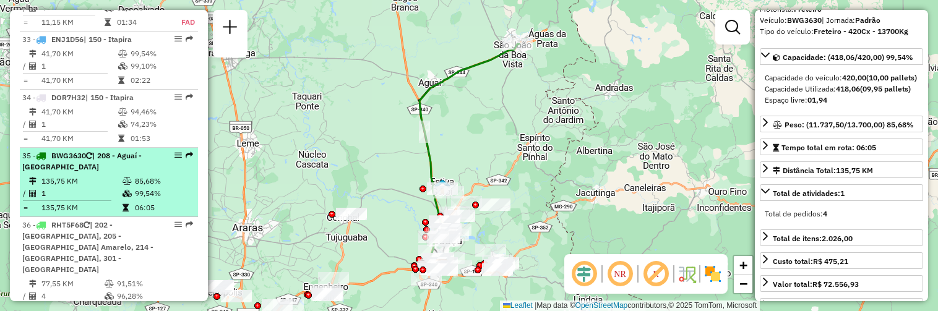
click at [174, 180] on td "85,68%" at bounding box center [163, 181] width 59 height 12
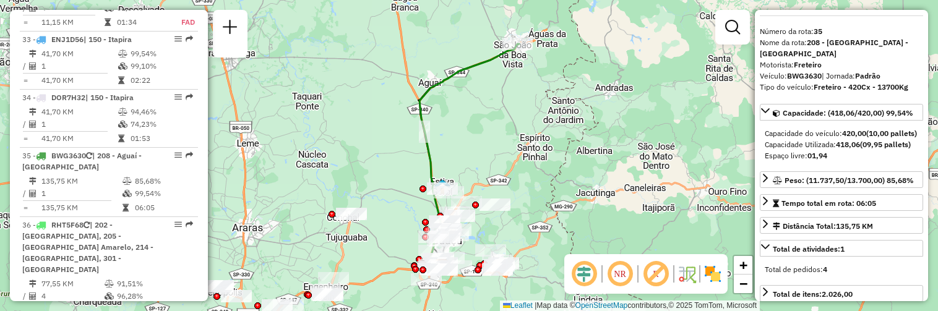
scroll to position [0, 0]
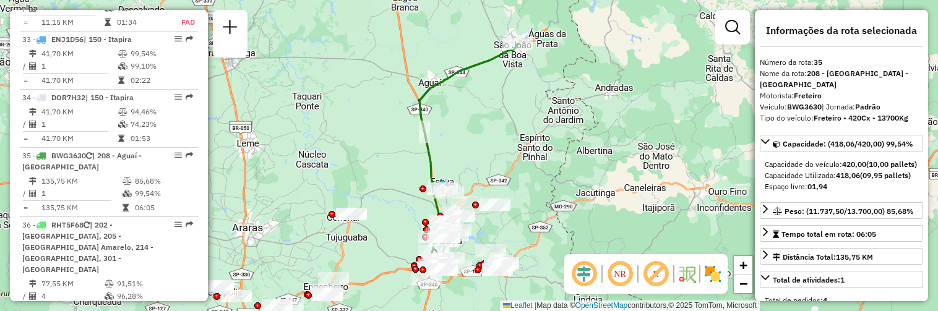
click at [919, 90] on div "Motorista: Freteiro" at bounding box center [841, 95] width 163 height 11
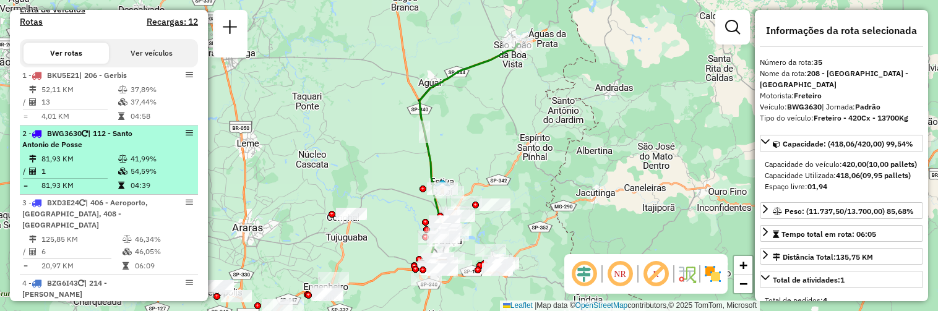
click at [158, 178] on td "54,59%" at bounding box center [161, 171] width 62 height 12
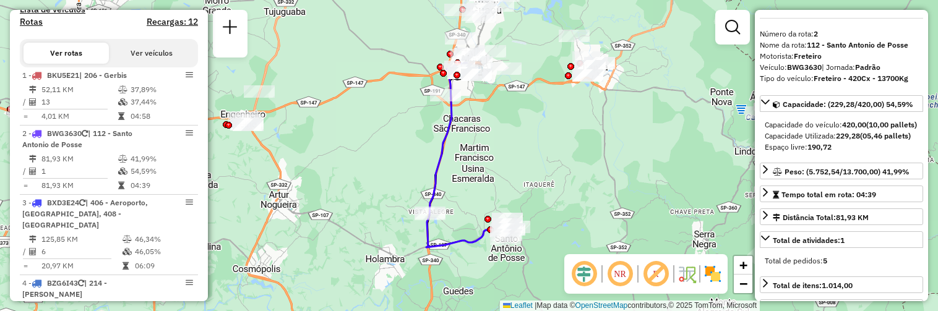
scroll to position [31, 0]
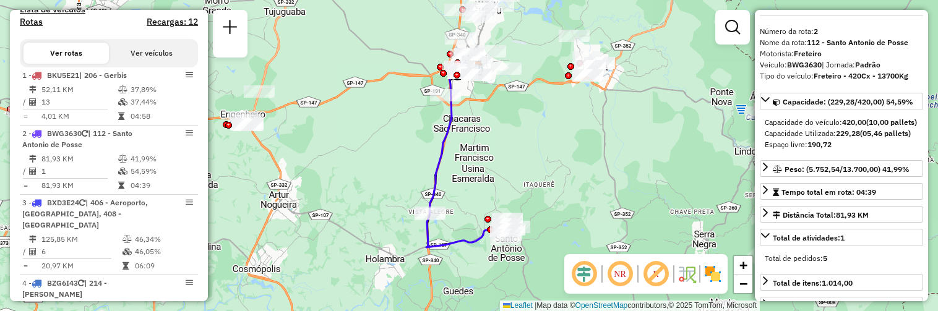
drag, startPoint x: 787, startPoint y: 63, endPoint x: 823, endPoint y: 65, distance: 35.9
click at [823, 65] on div "Veículo: BWG3630 | Jornada: Padrão" at bounding box center [841, 64] width 163 height 11
copy div "BWG3630"
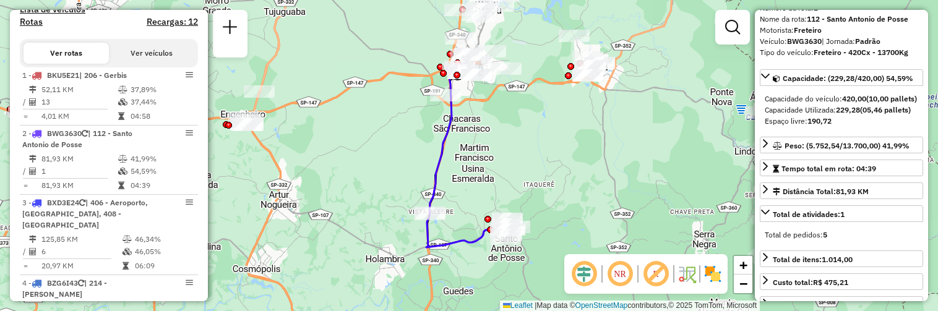
scroll to position [0, 0]
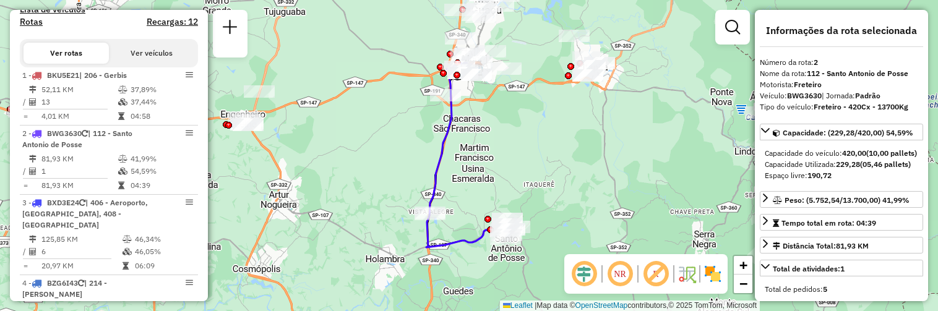
click at [205, 41] on div "Informações da Sessão 1294879 - 15/10/2025 Criação: 14/10/2025 18:35 Depósito: …" at bounding box center [109, 155] width 198 height 291
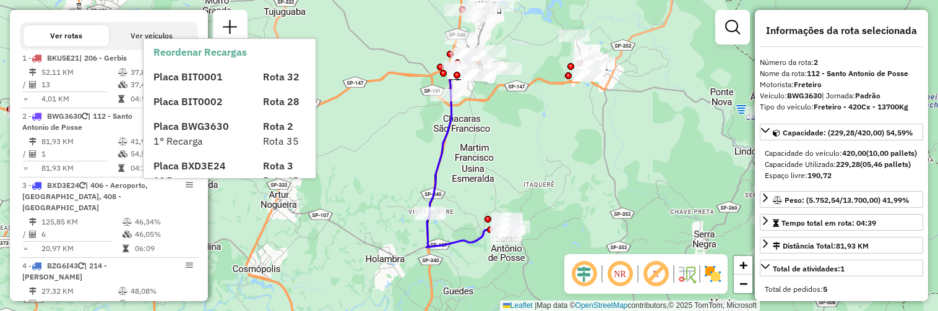
click at [189, 10] on h4 "Recargas: 12" at bounding box center [172, 4] width 51 height 11
click at [188, 10] on h4 "Recargas: 12" at bounding box center [172, 4] width 51 height 11
click at [184, 10] on h4 "Recargas: 12" at bounding box center [172, 4] width 51 height 11
click at [164, 10] on h4 "Recargas: 12" at bounding box center [172, 4] width 51 height 11
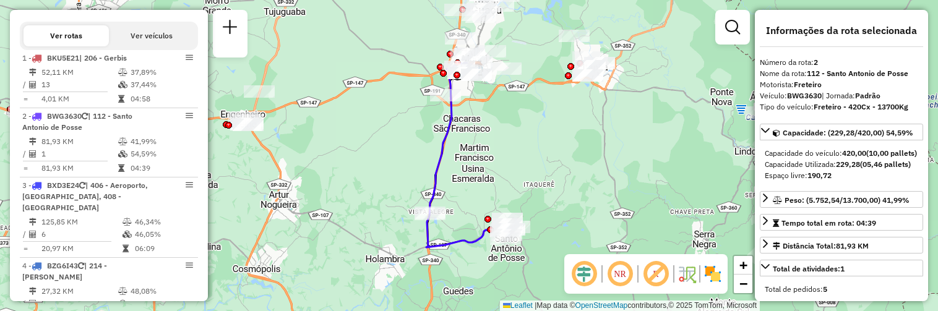
click at [312, 69] on div "Janela de atendimento Grade de atendimento Capacidade Transportadoras Veículos …" at bounding box center [469, 155] width 938 height 311
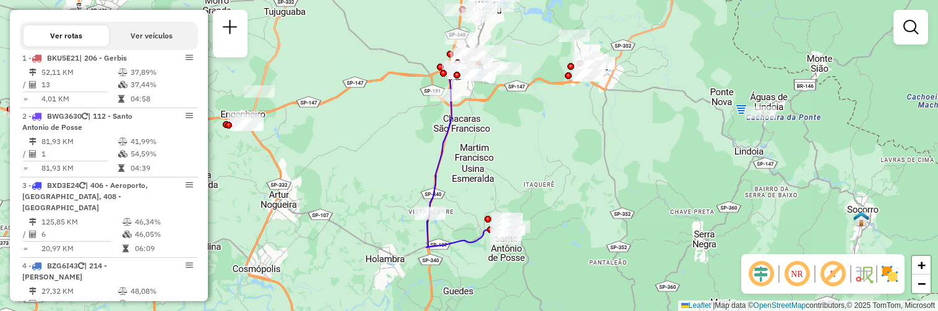
click at [168, 10] on h4 "Recargas: 12" at bounding box center [172, 4] width 51 height 11
drag, startPoint x: 312, startPoint y: 64, endPoint x: 240, endPoint y: 69, distance: 71.9
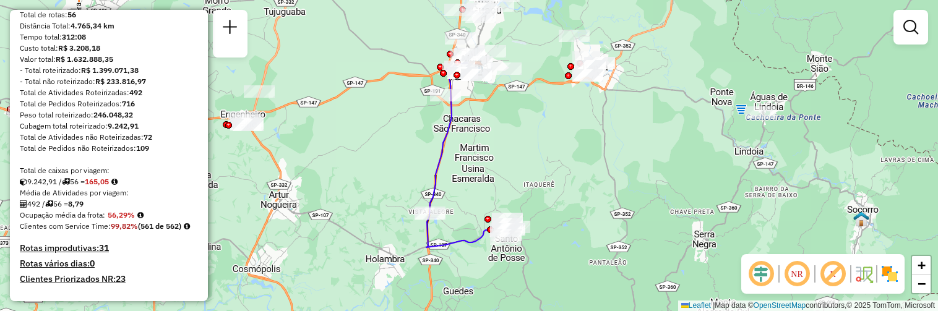
scroll to position [0, 0]
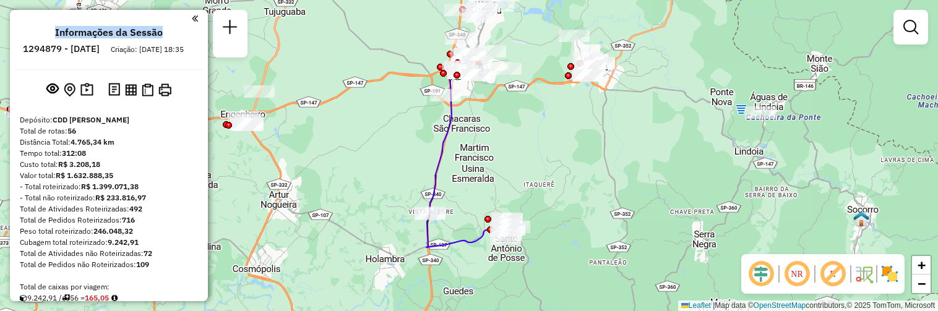
click at [205, 26] on div "Informações da Sessão 1294879 - 15/10/2025 Criação: 14/10/2025 18:35 Depósito: …" at bounding box center [109, 155] width 198 height 291
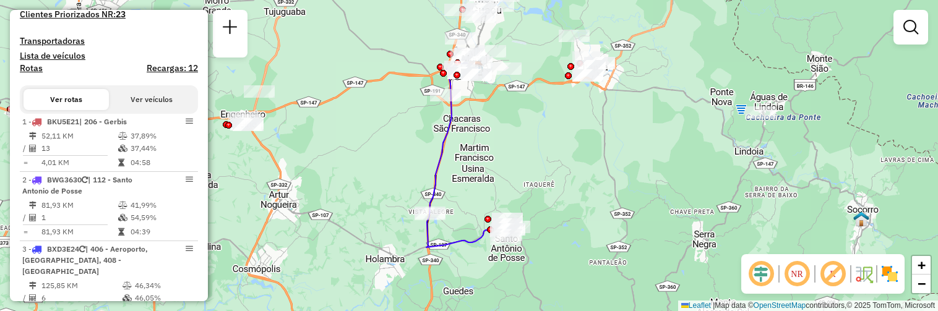
scroll to position [444, 0]
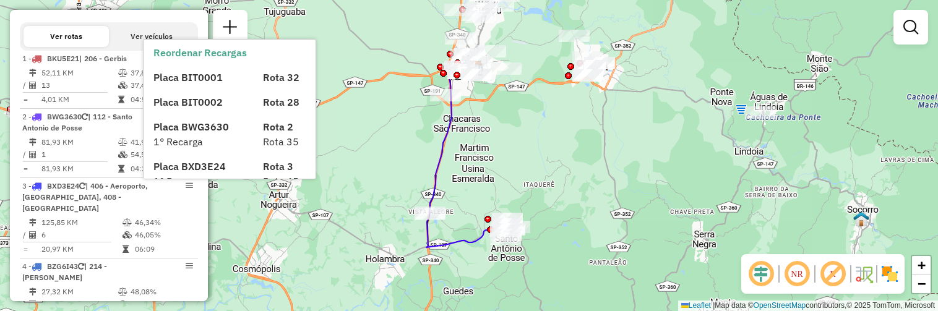
click at [179, 11] on h4 "Recargas: 12" at bounding box center [172, 5] width 51 height 11
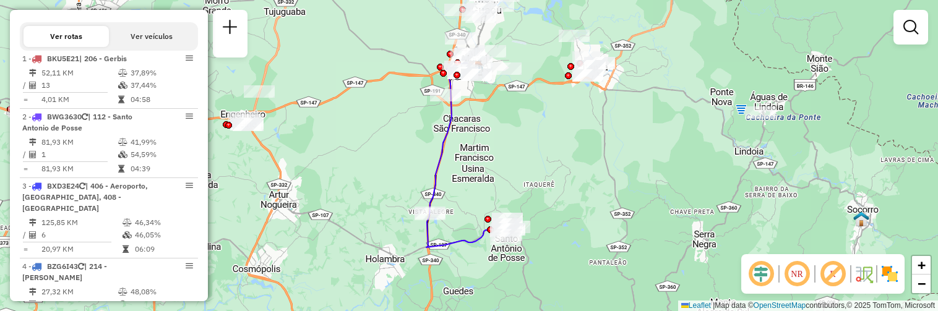
click at [187, 11] on h4 "Recargas: 12" at bounding box center [172, 5] width 51 height 11
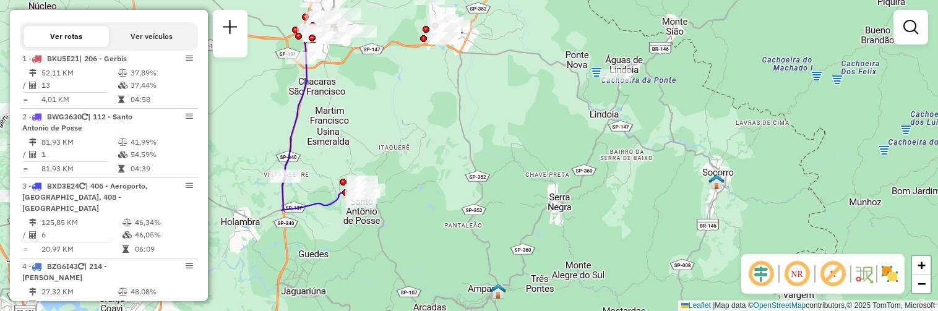
drag, startPoint x: 312, startPoint y: 67, endPoint x: 168, endPoint y: 26, distance: 149.2
click at [168, 26] on hb-router-mapa "Informações da Sessão 1294879 - 15/10/2025 Criação: 14/10/2025 18:35 Depósito: …" at bounding box center [469, 155] width 938 height 311
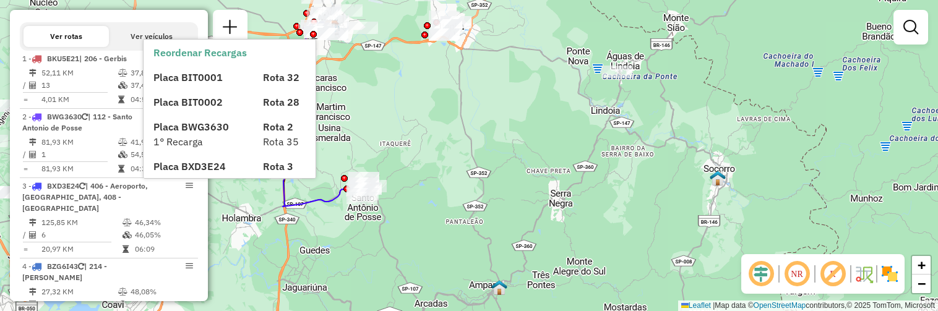
click at [168, 11] on h4 "Recargas: 12" at bounding box center [172, 5] width 51 height 11
click at [194, 59] on div "Reordenar Recargas Placa BIT0001 Rota 32 Placa BIT0002 Rota 28 Placa BWG3630 Ro…" at bounding box center [230, 280] width 172 height 481
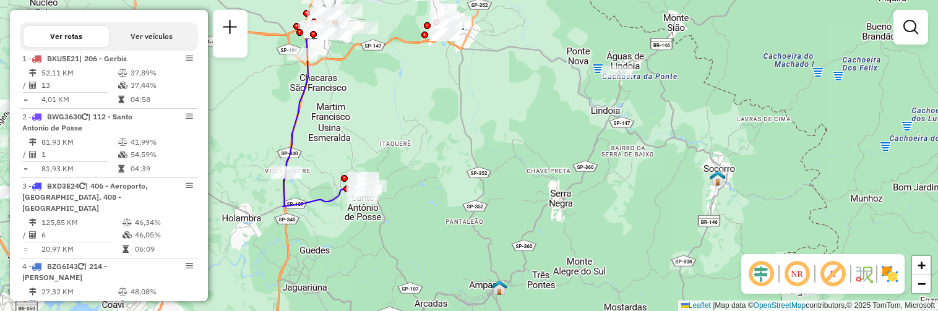
click at [187, 11] on h4 "Recargas: 12" at bounding box center [172, 5] width 51 height 11
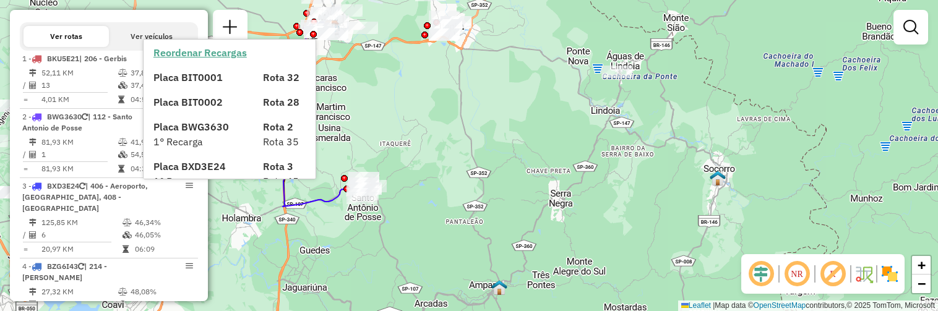
click at [192, 51] on strong "Reordenar Recargas" at bounding box center [199, 52] width 93 height 12
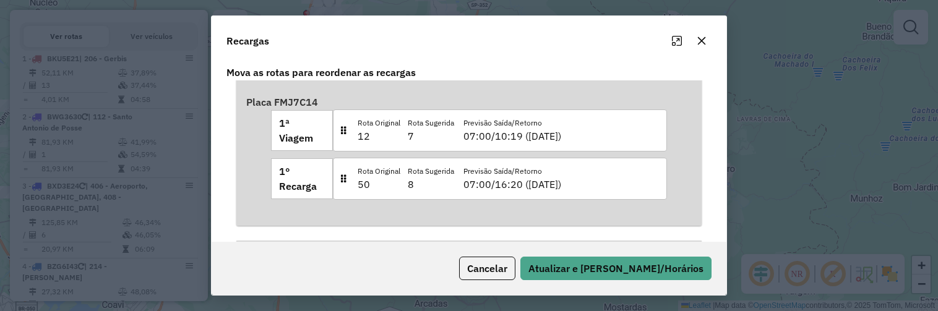
scroll to position [525, 0]
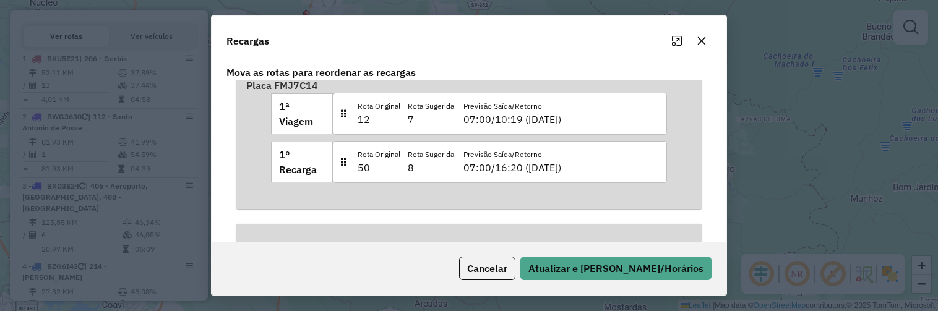
drag, startPoint x: 707, startPoint y: 217, endPoint x: 714, endPoint y: 248, distance: 31.8
click at [714, 248] on div "Recargas Mova as rotas para reordenar as recargas Placa BWG3630 1ª Viagem Rota …" at bounding box center [469, 155] width 516 height 280
drag, startPoint x: 707, startPoint y: 216, endPoint x: 711, endPoint y: 226, distance: 11.4
click at [711, 226] on div "Mova as rotas para reordenar as recargas Placa BWG3630 1ª Viagem Rota Original …" at bounding box center [469, 151] width 515 height 181
drag, startPoint x: 706, startPoint y: 219, endPoint x: 708, endPoint y: 212, distance: 7.1
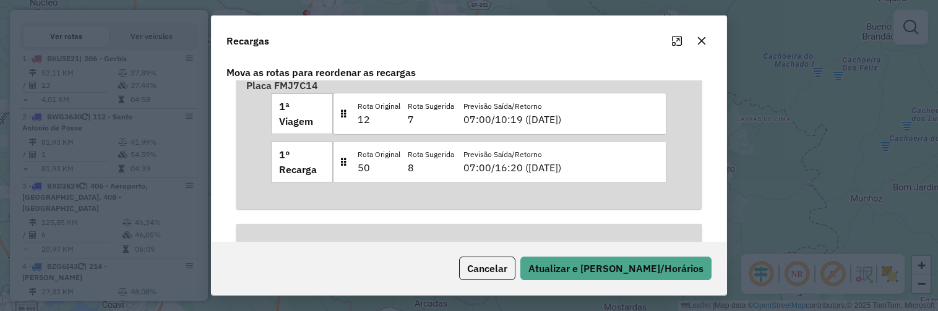
click at [708, 212] on div "Placa BWG3630 1ª Viagem Rota Original 2 Rota Sugerida 1 Previsão Saída/Retorno …" at bounding box center [468, 265] width 485 height 371
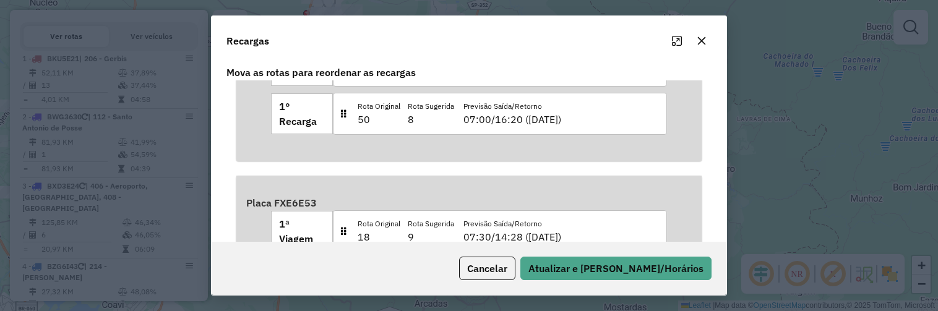
scroll to position [301, 0]
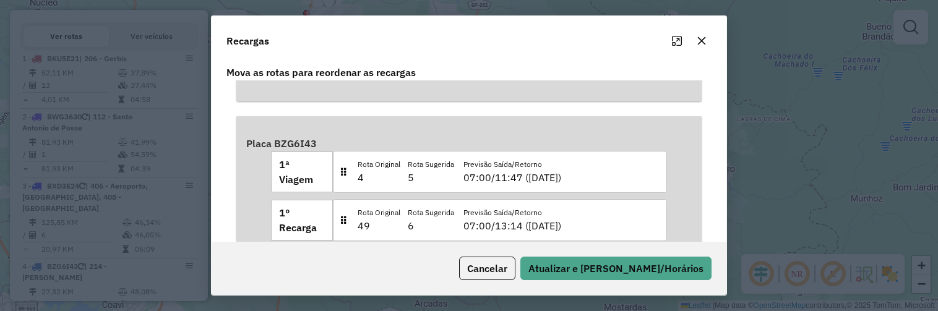
drag, startPoint x: 706, startPoint y: 172, endPoint x: 707, endPoint y: 187, distance: 15.5
click at [707, 187] on div "Placa BWG3630 1ª Viagem Rota Original 2 Rota Sugerida 1 Previsão Saída/Retorno …" at bounding box center [468, 265] width 485 height 371
click at [416, 226] on p "6" at bounding box center [431, 225] width 46 height 15
click at [419, 224] on p "6" at bounding box center [431, 225] width 46 height 15
click at [671, 35] on button "Maximize" at bounding box center [677, 41] width 20 height 20
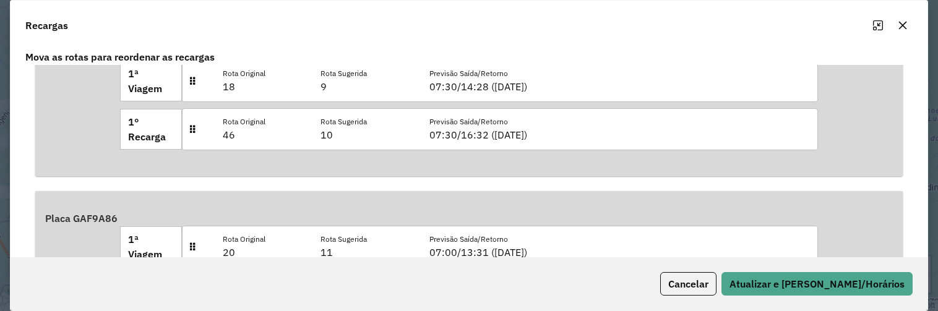
scroll to position [731, 0]
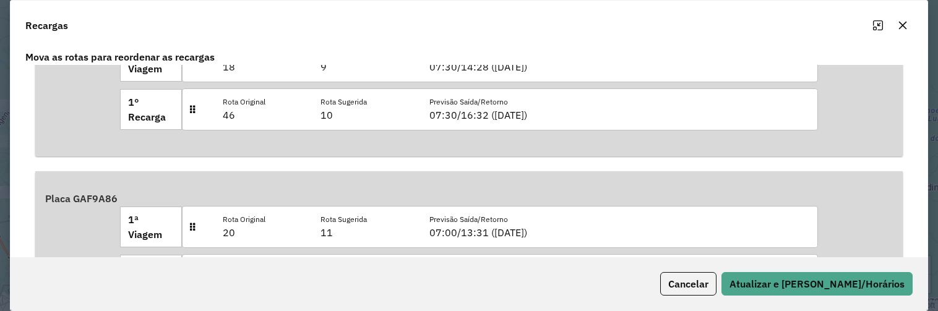
drag, startPoint x: 907, startPoint y: 247, endPoint x: 907, endPoint y: 205, distance: 41.4
click at [907, 205] on div "Placa BWG3630 1ª Viagem Rota Original 2 Rota Sugerida 1 Previsão Saída/Retorno …" at bounding box center [468, 250] width 887 height 371
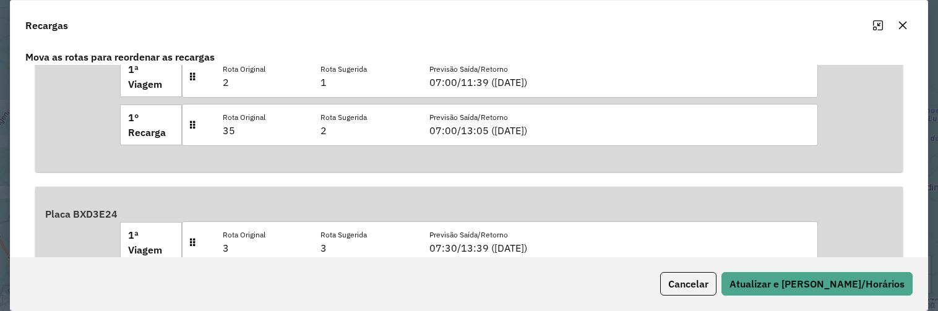
scroll to position [0, 0]
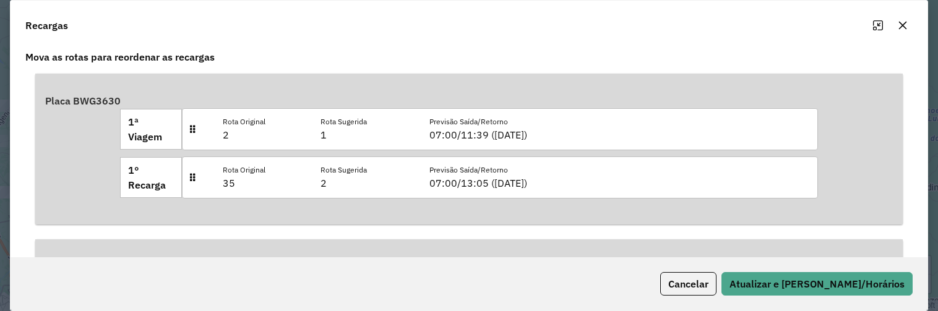
click at [907, 23] on icon "button" at bounding box center [903, 25] width 10 height 10
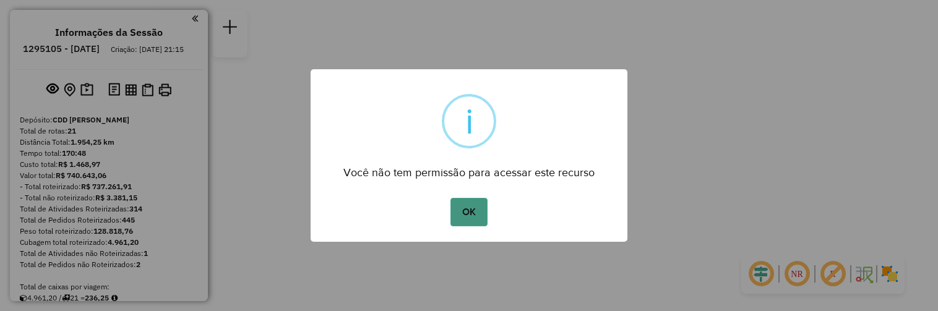
click at [470, 202] on button "OK" at bounding box center [468, 212] width 36 height 28
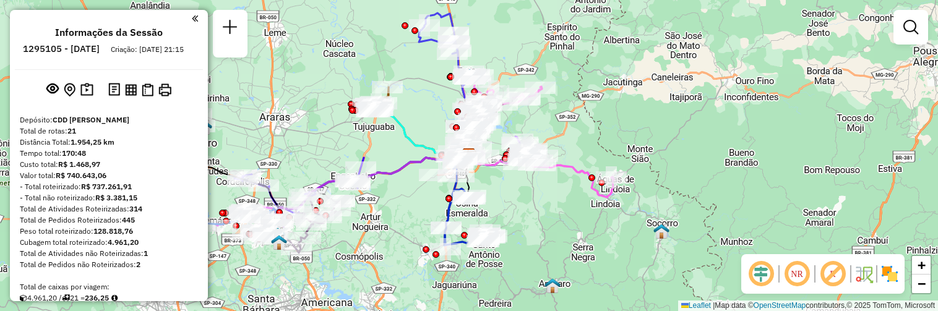
drag, startPoint x: 203, startPoint y: 39, endPoint x: 205, endPoint y: 54, distance: 15.0
click at [205, 54] on div "Informações da Sessão 1295105 - 15/10/2025 Criação: 14/10/2025 21:15 Depósito: …" at bounding box center [109, 155] width 198 height 291
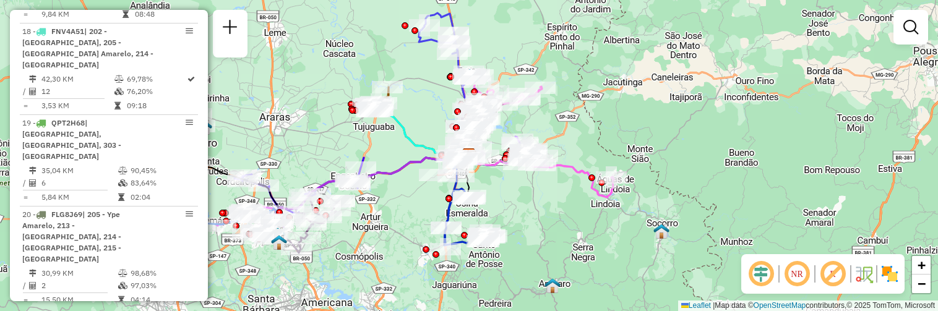
scroll to position [1706, 0]
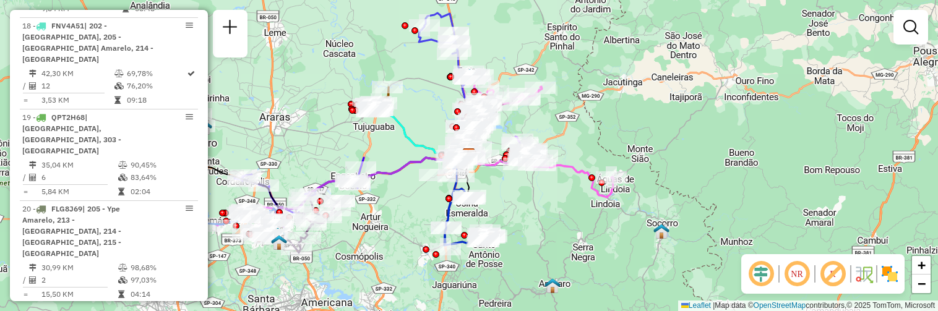
drag, startPoint x: 202, startPoint y: 246, endPoint x: 205, endPoint y: 267, distance: 21.3
click at [205, 267] on div "Informações da Sessão 1295105 - 15/10/2025 Criação: 14/10/2025 21:15 Depósito: …" at bounding box center [109, 155] width 198 height 291
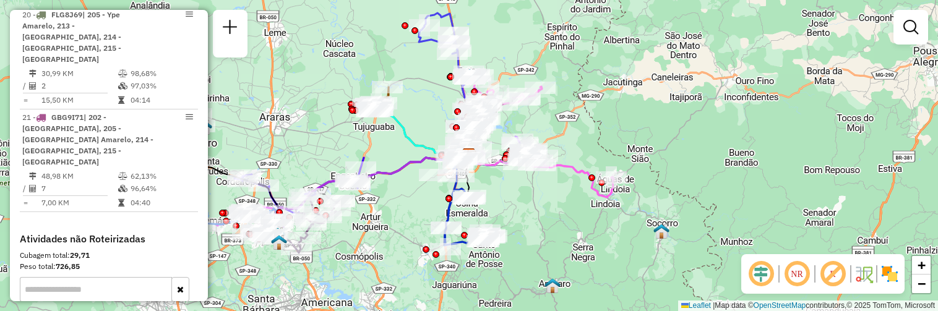
scroll to position [1856, 0]
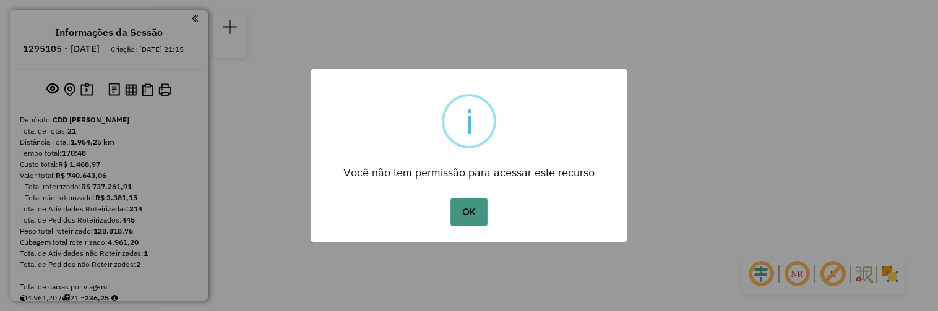
click at [465, 213] on button "OK" at bounding box center [468, 212] width 36 height 28
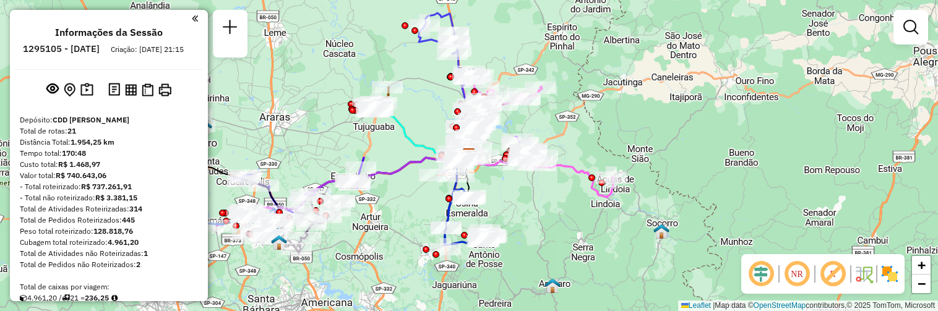
click at [204, 45] on div "Informações da Sessão 1295105 - 15/10/2025 Criação: 14/10/2025 21:15 Depósito: …" at bounding box center [109, 155] width 198 height 291
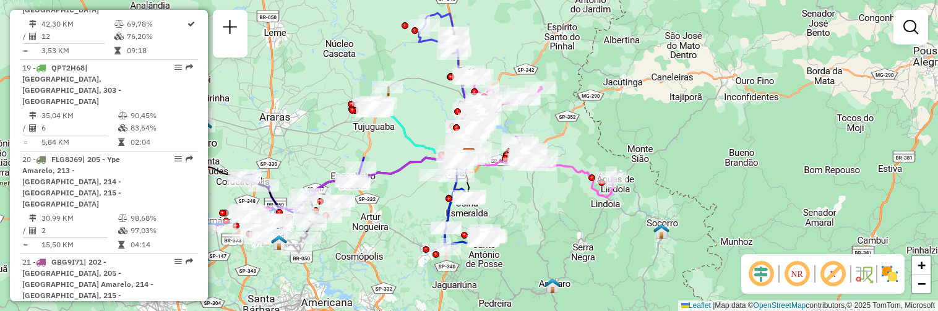
scroll to position [1765, 0]
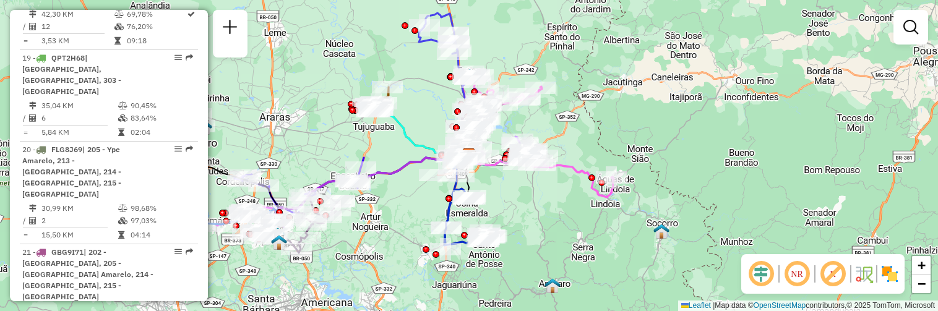
drag, startPoint x: 203, startPoint y: 247, endPoint x: 204, endPoint y: 257, distance: 10.0
click at [204, 257] on div "Informações da Sessão 1295105 - 15/10/2025 Criação: 14/10/2025 21:15 Depósito: …" at bounding box center [109, 155] width 198 height 291
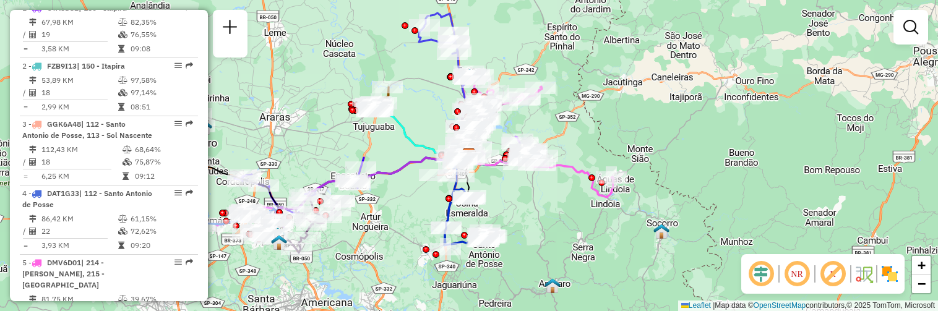
scroll to position [0, 0]
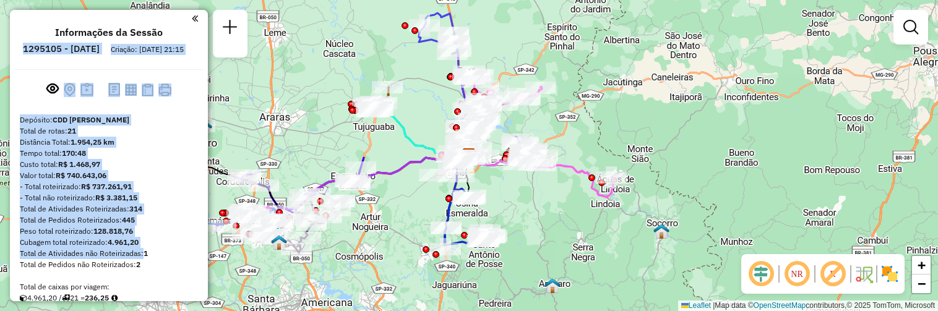
drag, startPoint x: 141, startPoint y: 261, endPoint x: 205, endPoint y: 38, distance: 232.4
click at [205, 38] on div "Informações da Sessão 1295105 - 15/10/2025 Criação: 14/10/2025 21:15 Depósito: …" at bounding box center [109, 155] width 198 height 291
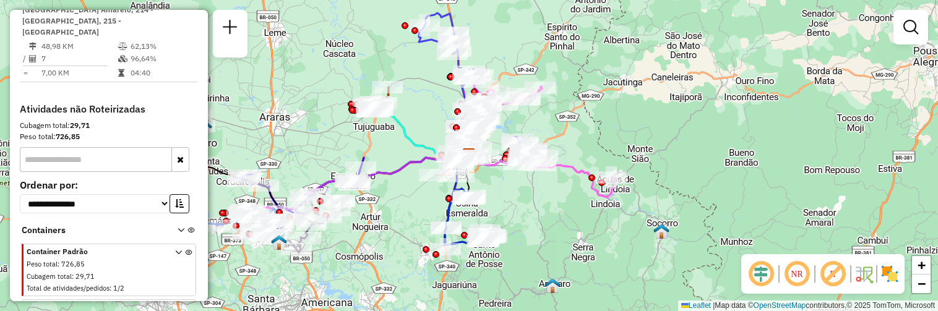
scroll to position [2060, 0]
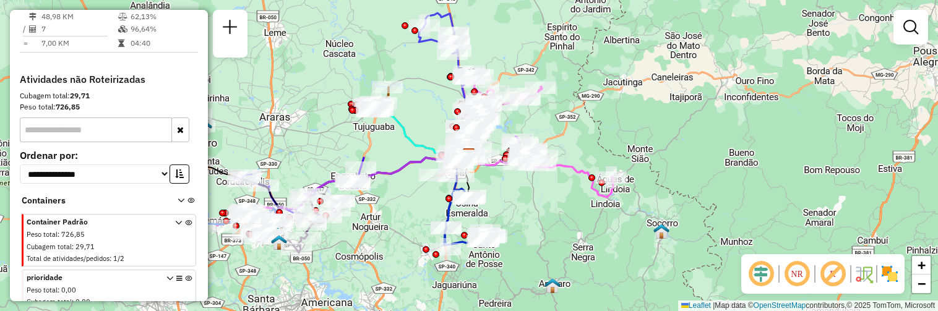
click at [175, 220] on icon at bounding box center [178, 243] width 7 height 46
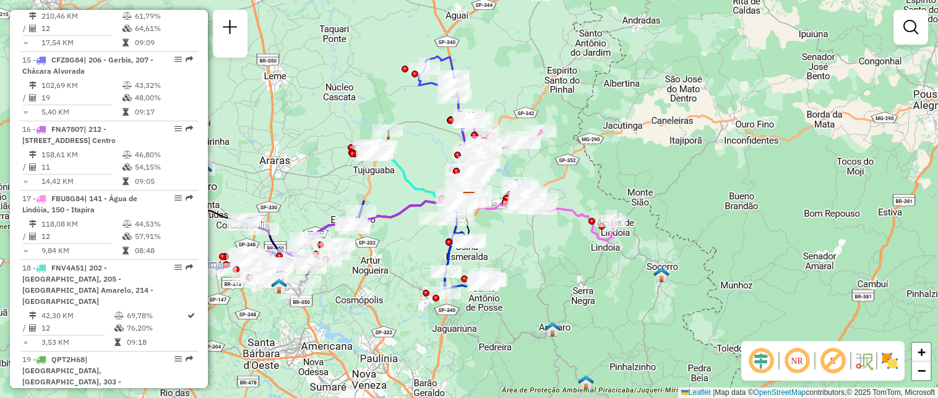
scroll to position [0, 0]
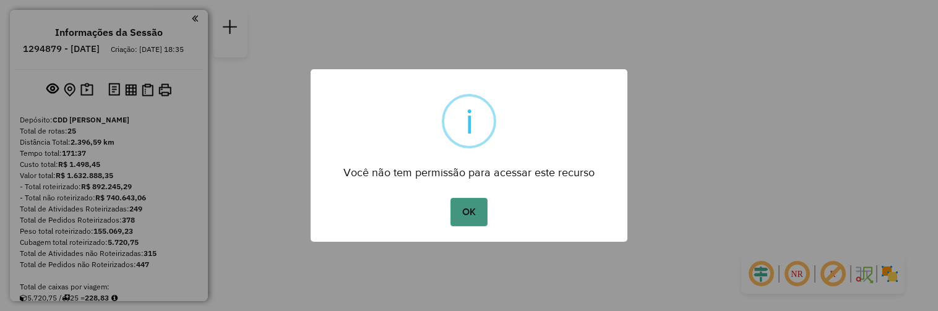
click at [469, 199] on button "OK" at bounding box center [468, 212] width 36 height 28
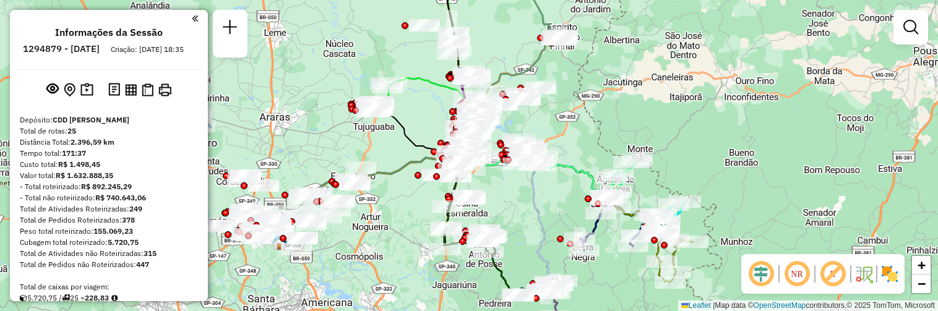
scroll to position [1259, 0]
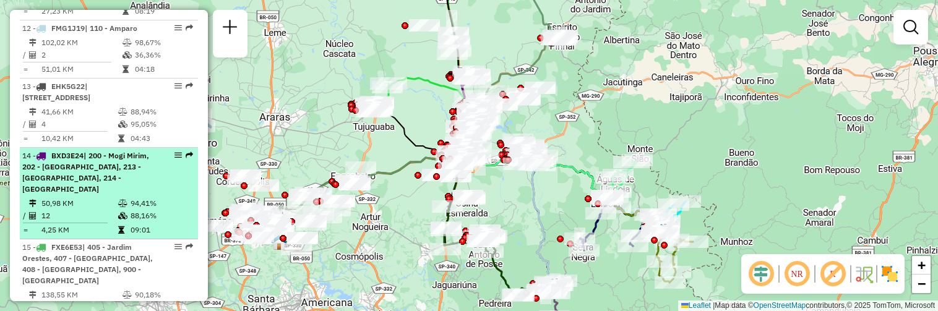
click at [129, 186] on div "14 - BXD3E24 | 200 - Mogi Mirim, 202 - [STREET_ADDRESS]" at bounding box center [87, 172] width 131 height 45
select select "**********"
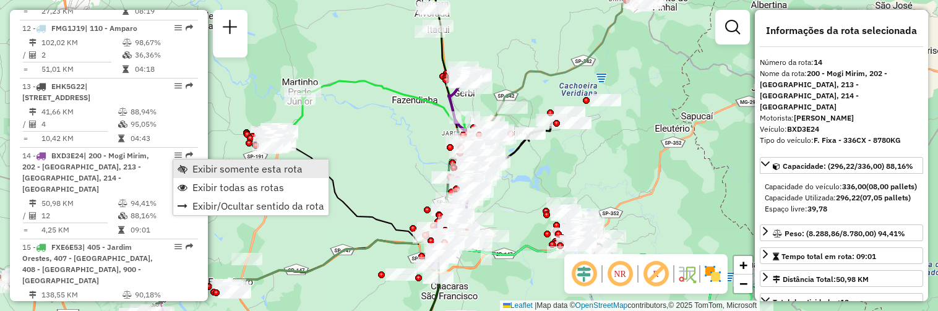
click at [190, 166] on link "Exibir somente esta rota" at bounding box center [250, 169] width 155 height 19
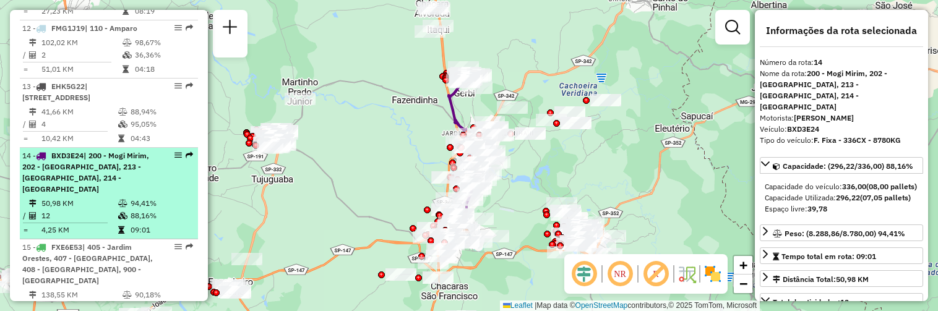
click at [175, 153] on em at bounding box center [177, 155] width 7 height 7
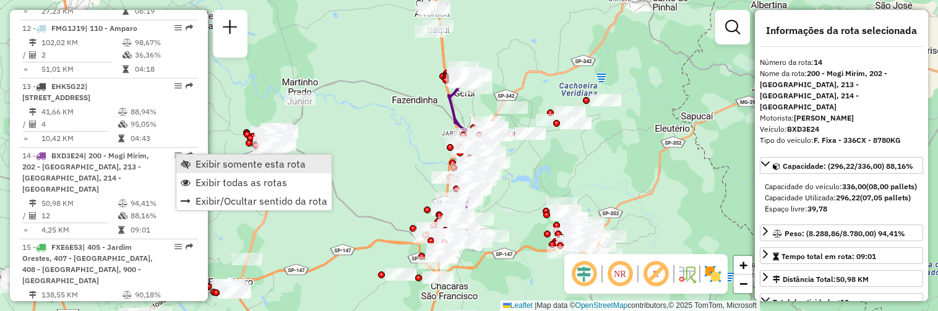
click at [201, 162] on span "Exibir somente esta rota" at bounding box center [250, 164] width 110 height 10
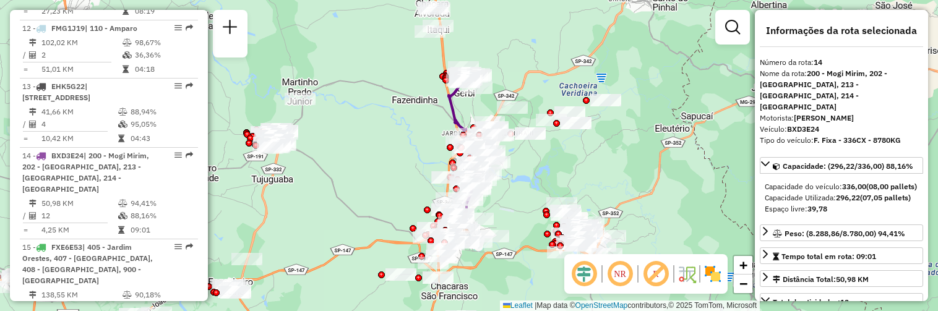
click at [622, 276] on em at bounding box center [620, 274] width 30 height 30
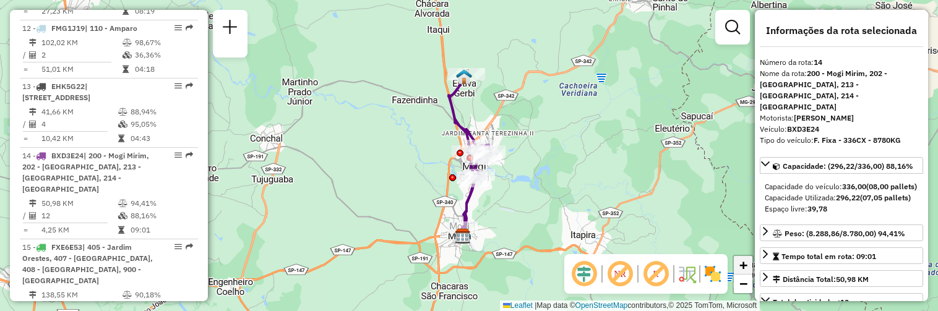
click at [743, 263] on span "+" at bounding box center [743, 264] width 8 height 15
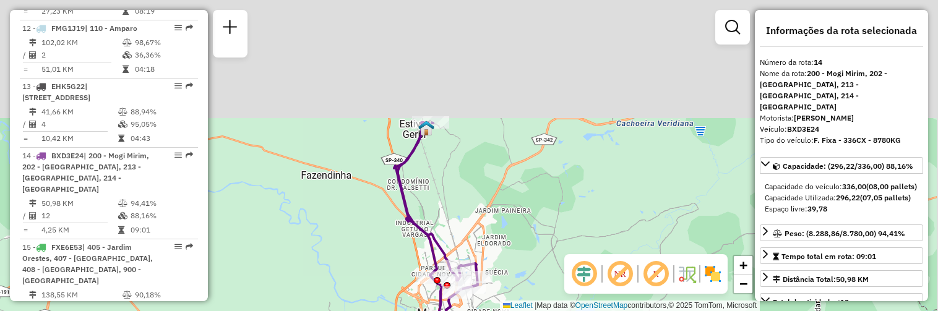
drag, startPoint x: 586, startPoint y: 94, endPoint x: 549, endPoint y: 231, distance: 142.2
click at [549, 231] on div "Janela de atendimento Grade de atendimento Capacidade Transportadoras Veículos …" at bounding box center [469, 155] width 938 height 311
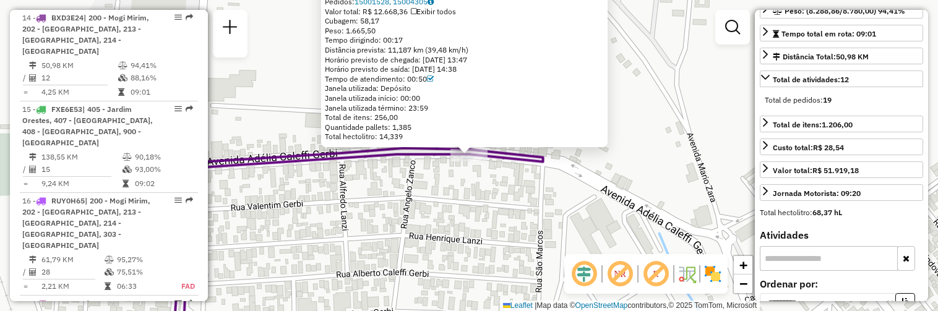
scroll to position [244, 0]
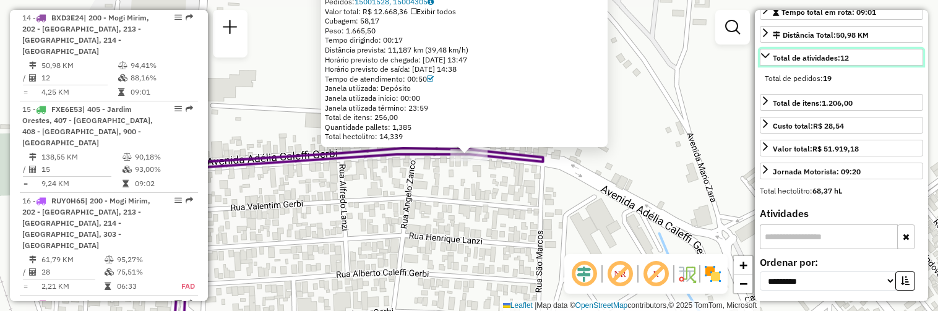
click at [837, 62] on span "Total de atividades: 12" at bounding box center [811, 57] width 76 height 9
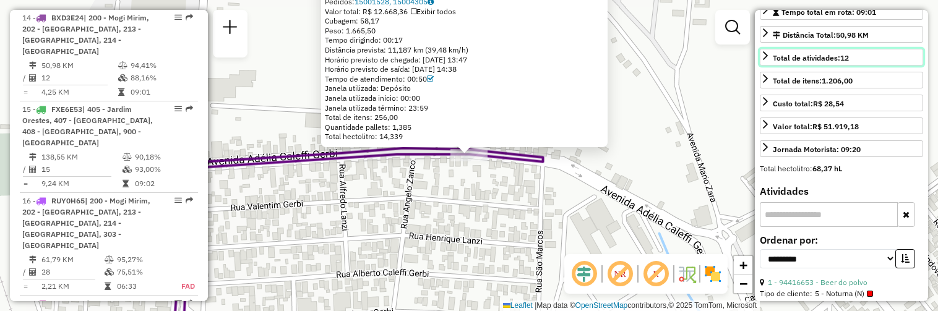
click at [837, 62] on span "Total de atividades: 12" at bounding box center [811, 57] width 76 height 9
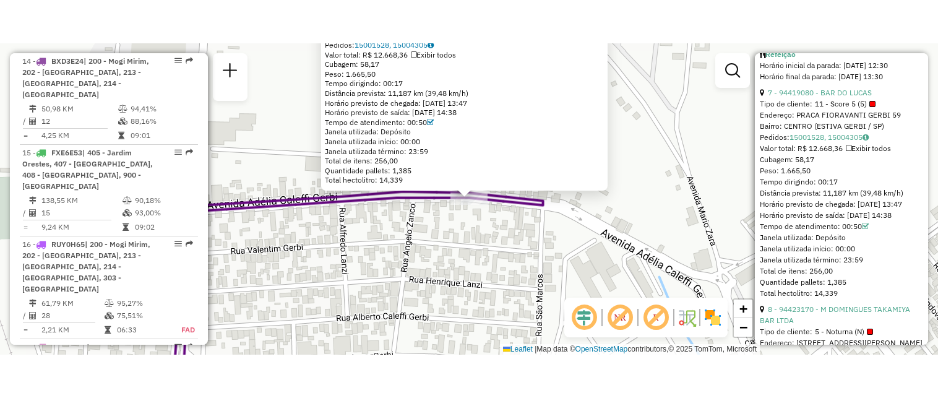
scroll to position [1908, 0]
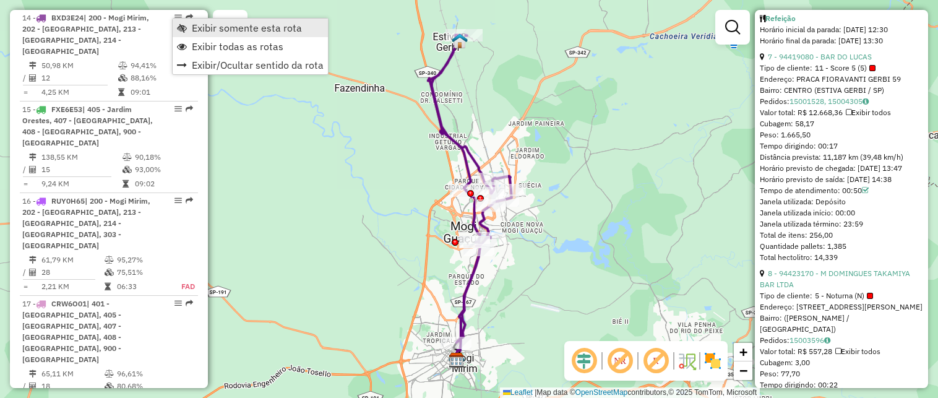
click at [187, 27] on link "Exibir somente esta rota" at bounding box center [250, 28] width 155 height 19
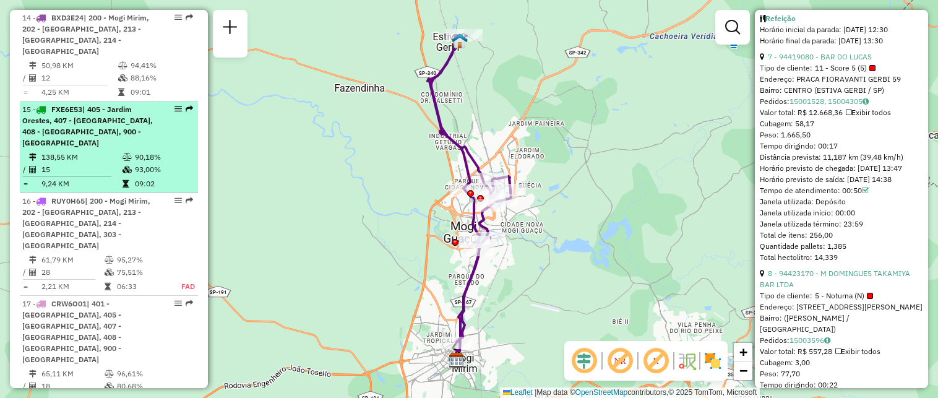
click at [149, 120] on div "15 - FXE6E53 | 405 - Jardim Orestes, 407 - [GEOGRAPHIC_DATA], 408 - Eulalia, 90…" at bounding box center [87, 126] width 131 height 45
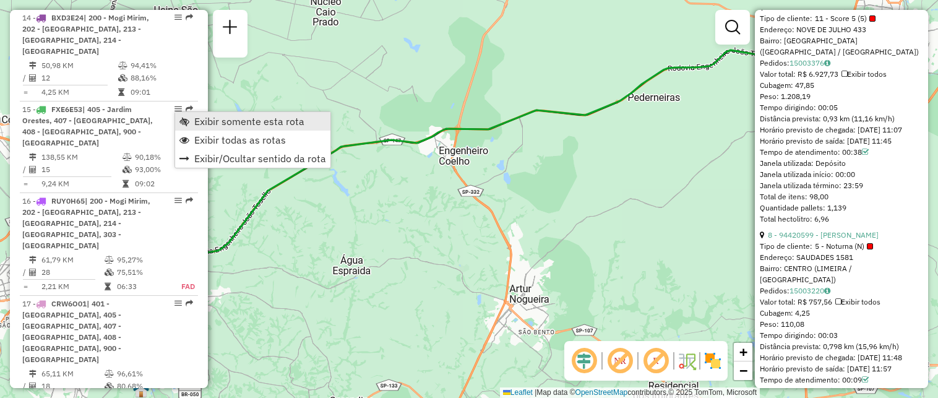
click at [188, 120] on span "Exibir somente esta rota" at bounding box center [184, 121] width 10 height 10
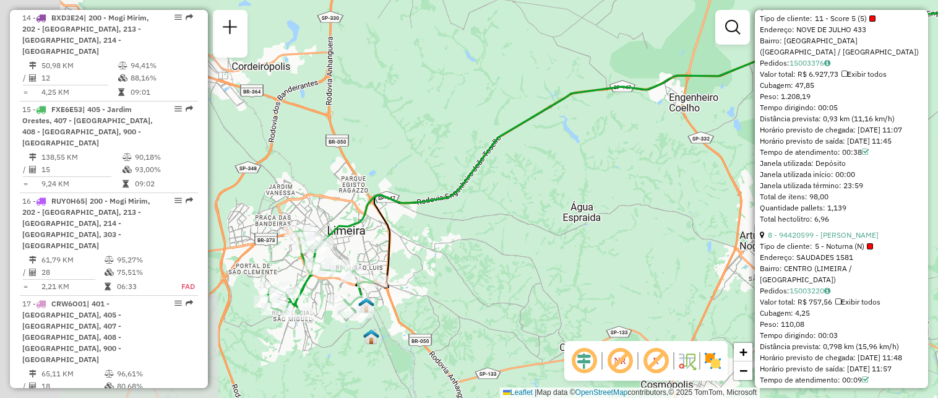
drag, startPoint x: 337, startPoint y: 126, endPoint x: 602, endPoint y: 69, distance: 270.8
click at [602, 69] on div "Janela de atendimento Grade de atendimento Capacidade Transportadoras Veículos …" at bounding box center [469, 199] width 938 height 398
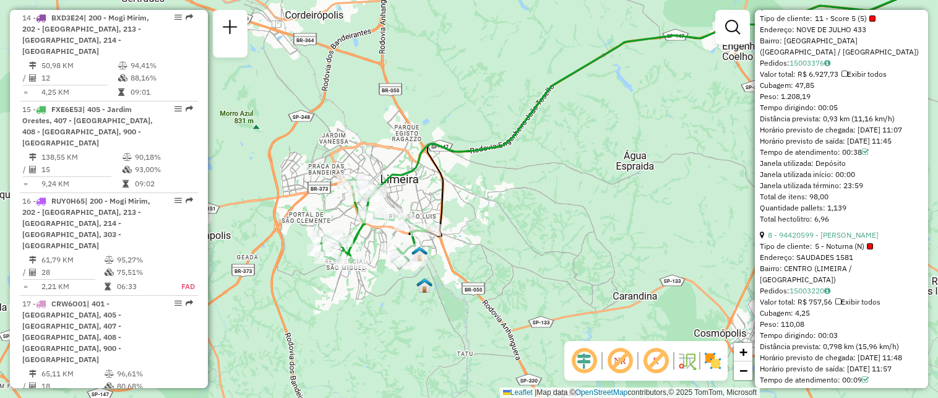
drag, startPoint x: 388, startPoint y: 146, endPoint x: 406, endPoint y: 98, distance: 51.1
click at [406, 98] on div "Janela de atendimento Grade de atendimento Capacidade Transportadoras Veículos …" at bounding box center [469, 199] width 938 height 398
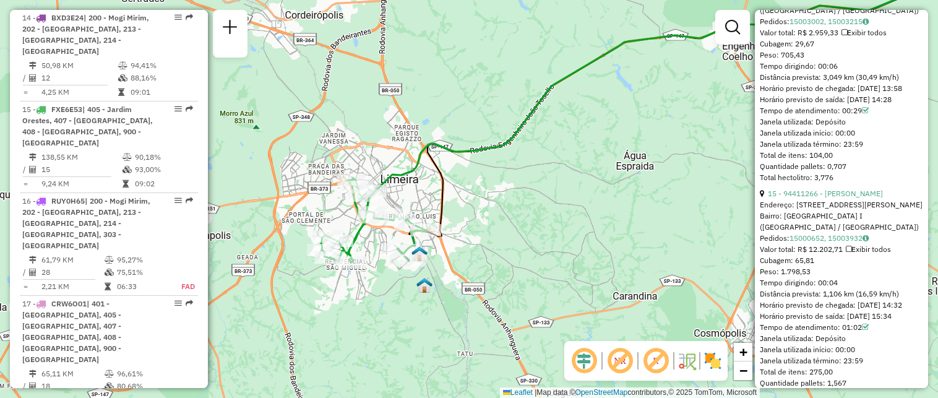
scroll to position [3541, 0]
